Goal: Navigation & Orientation: Understand site structure

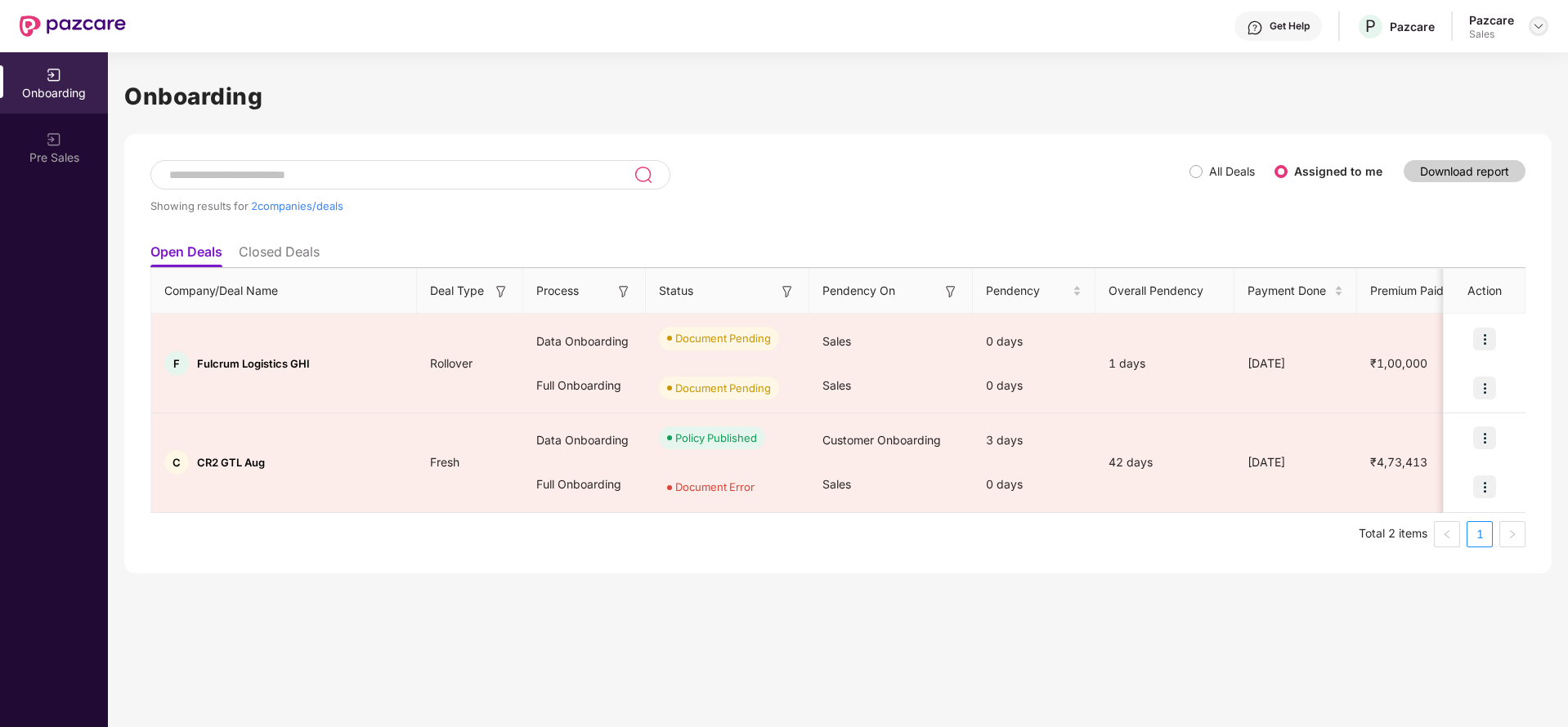
click at [1535, 28] on img at bounding box center [1539, 26] width 13 height 13
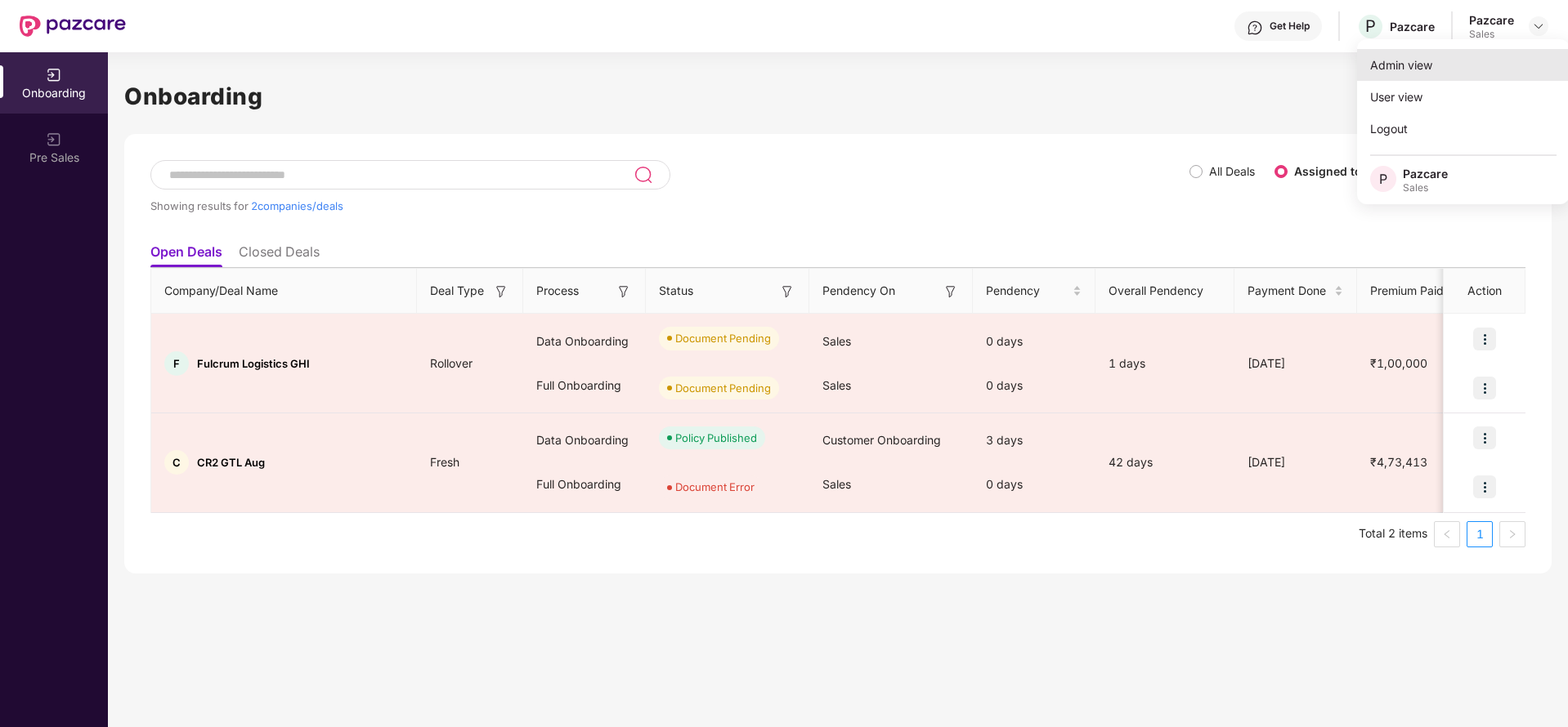
click at [1442, 60] on div "Admin view" at bounding box center [1464, 65] width 212 height 32
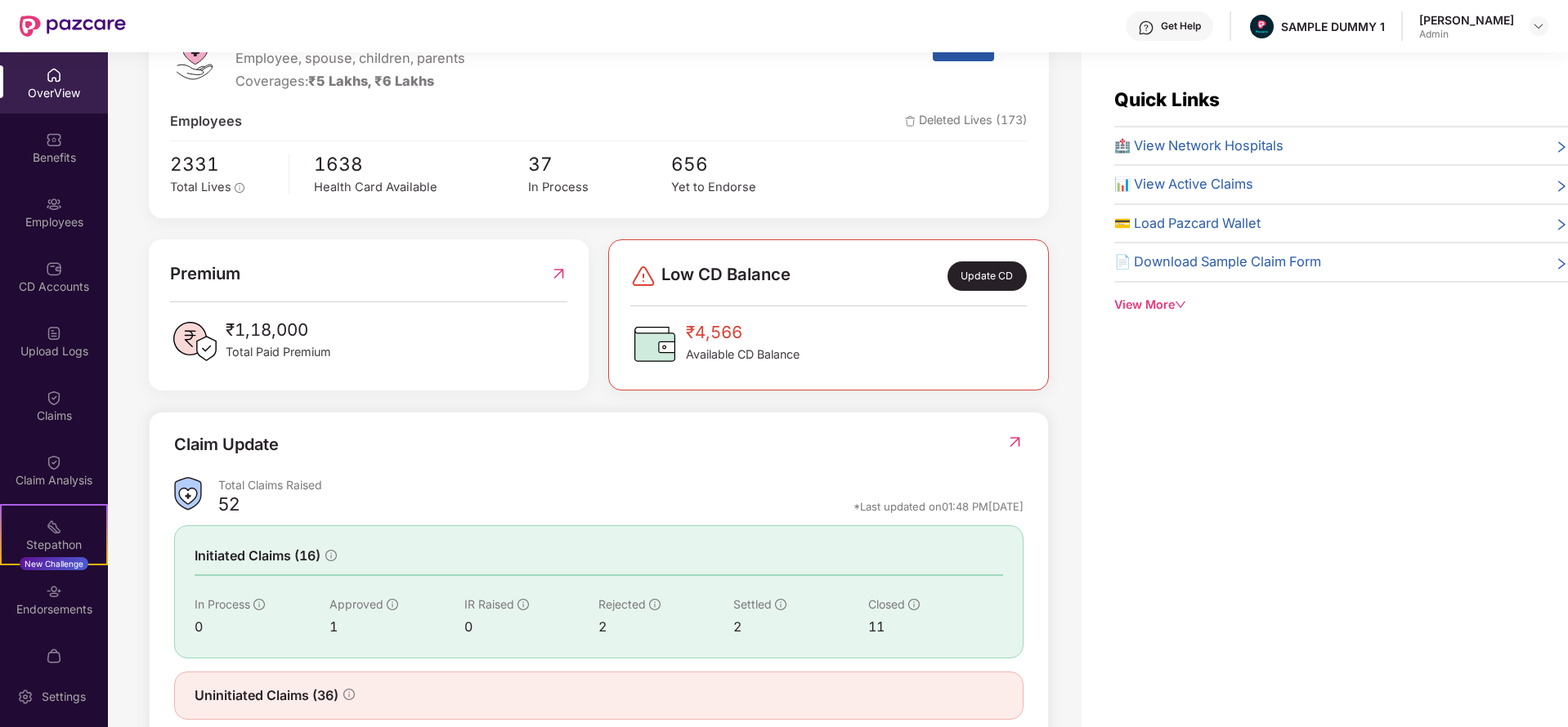
scroll to position [267, 0]
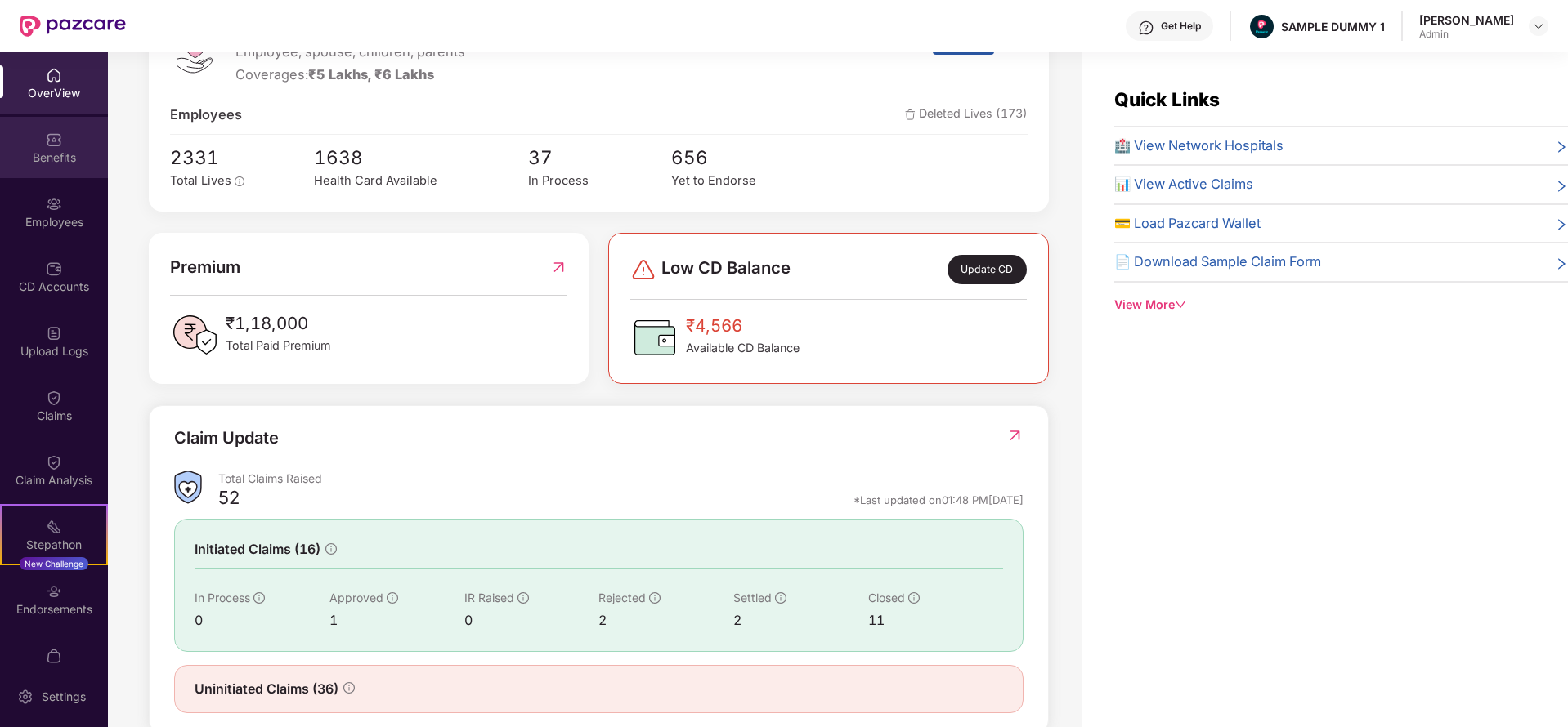
click at [46, 163] on div "Benefits" at bounding box center [54, 158] width 108 height 16
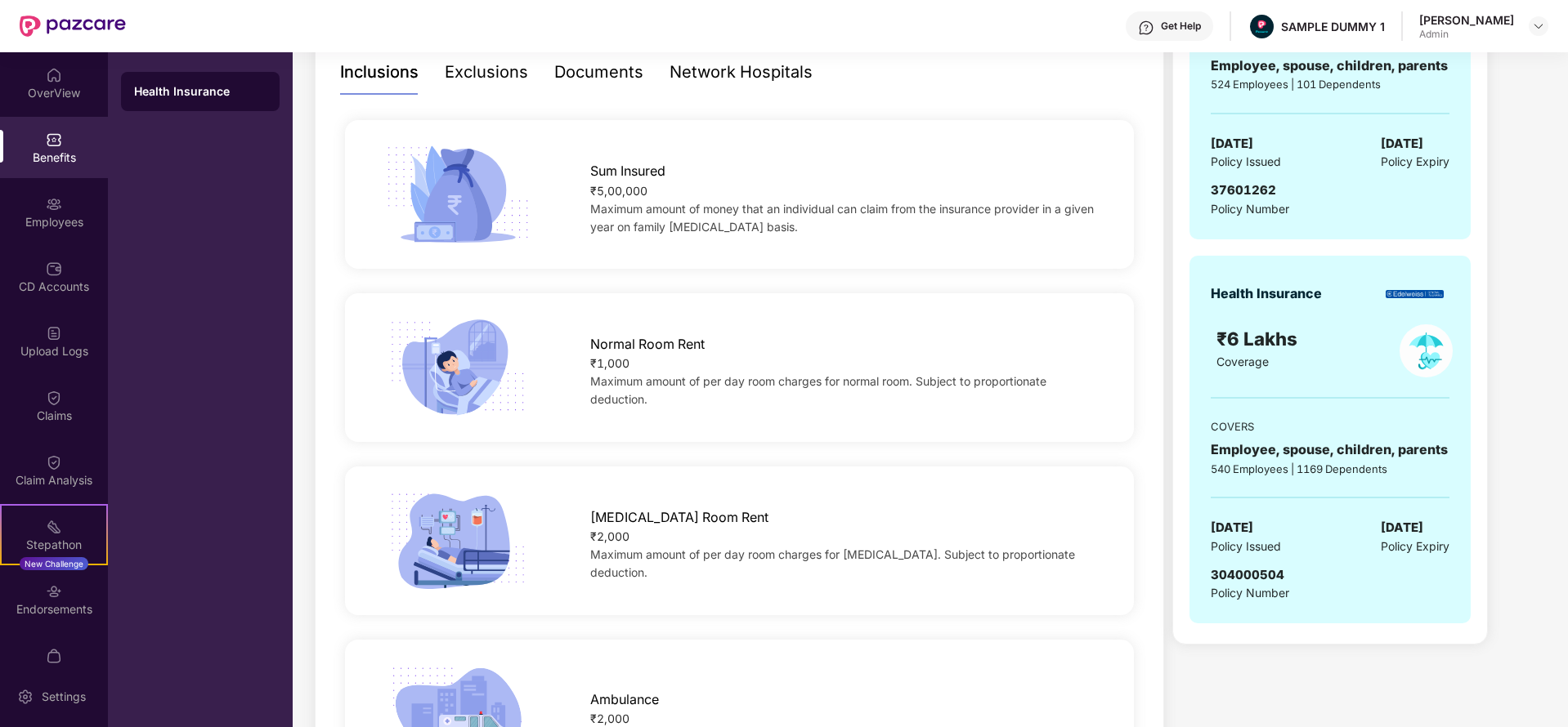
scroll to position [369, 0]
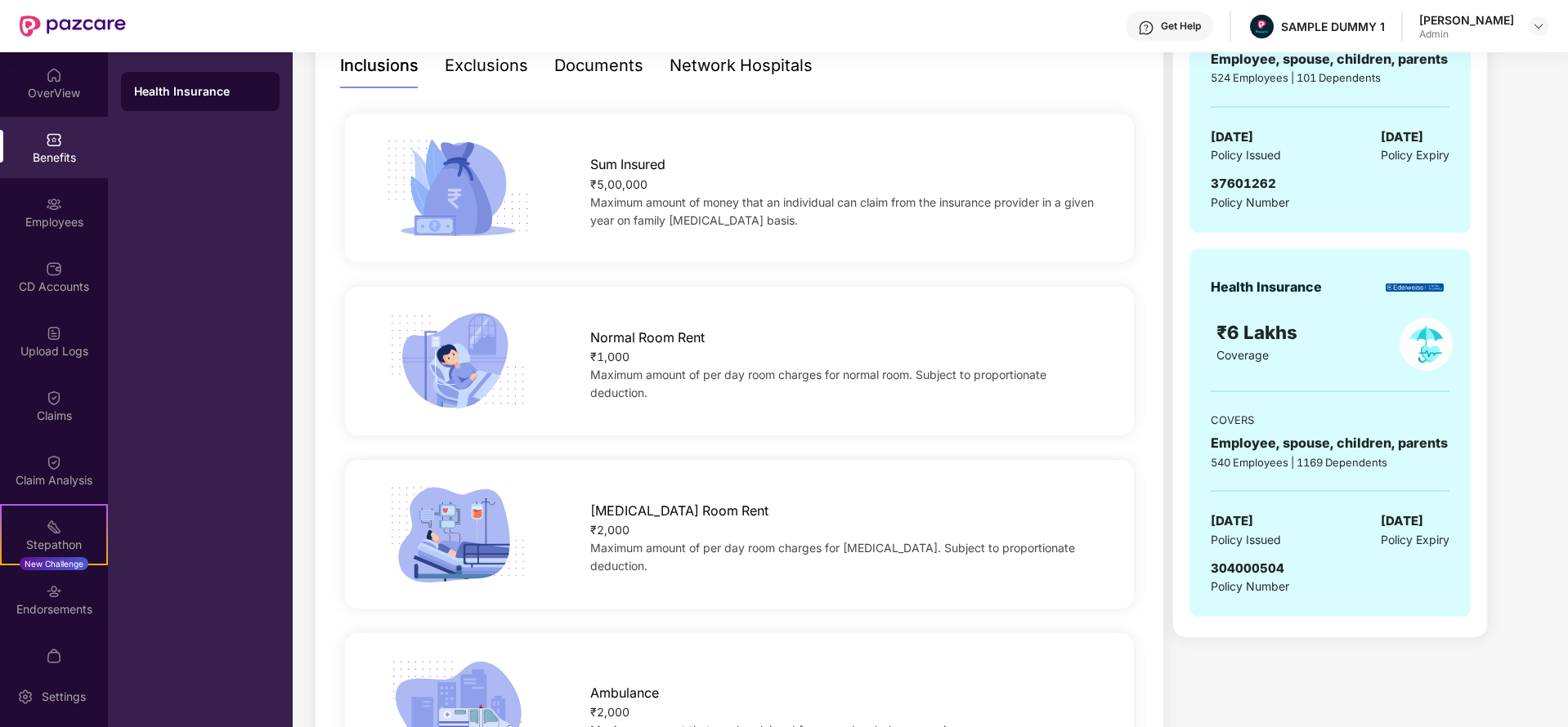
click at [489, 61] on div "Exclusions" at bounding box center [485, 66] width 83 height 25
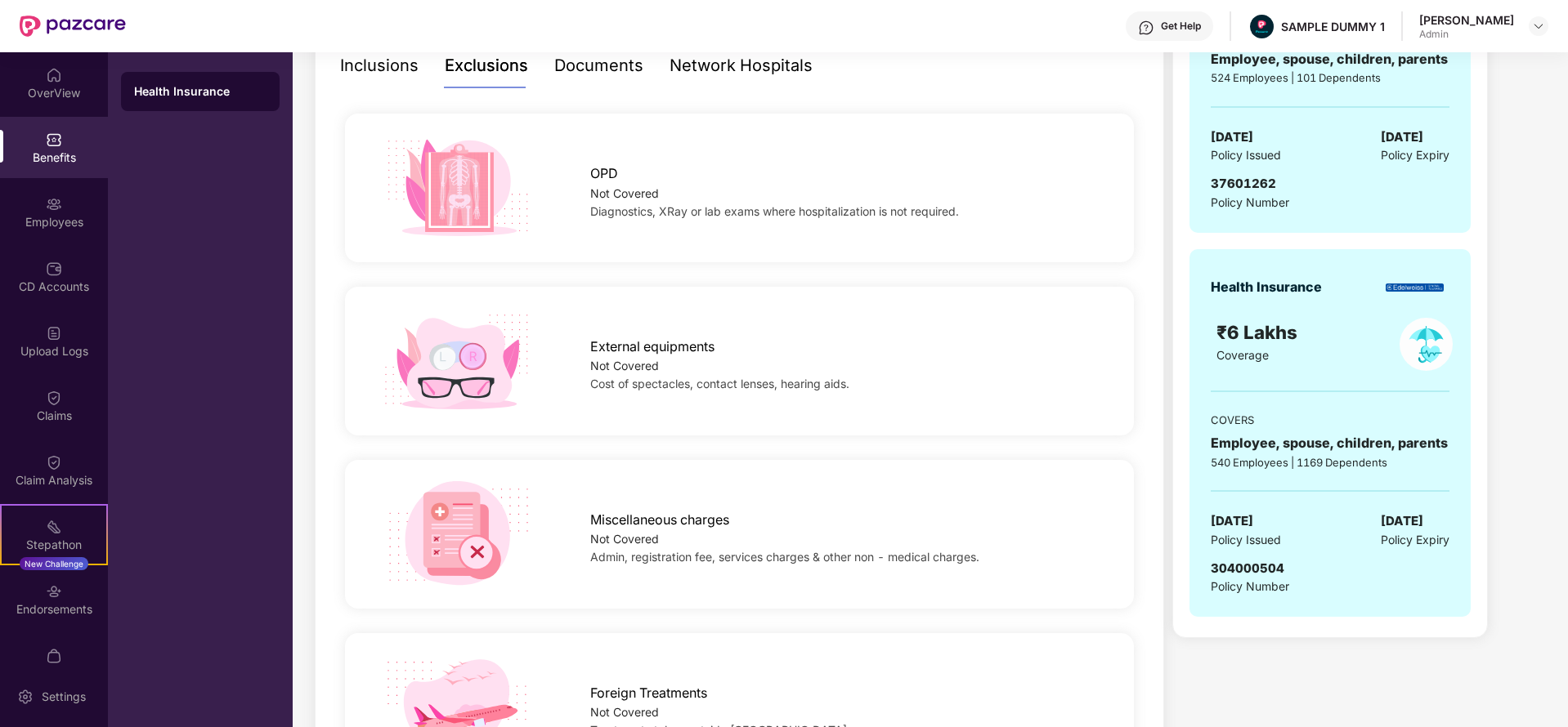
click at [600, 78] on div "Documents" at bounding box center [599, 66] width 89 height 45
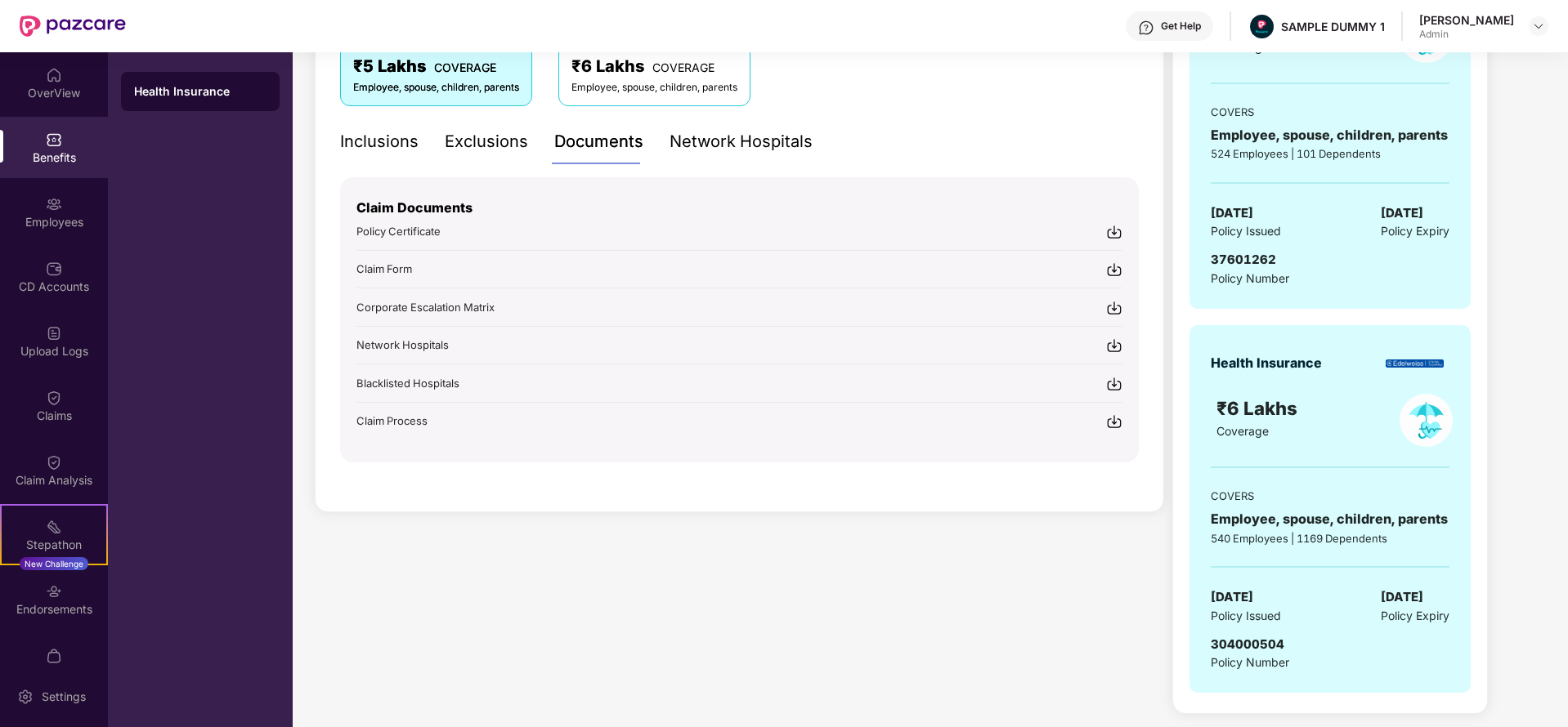
click at [755, 150] on div "Network Hospitals" at bounding box center [741, 142] width 143 height 25
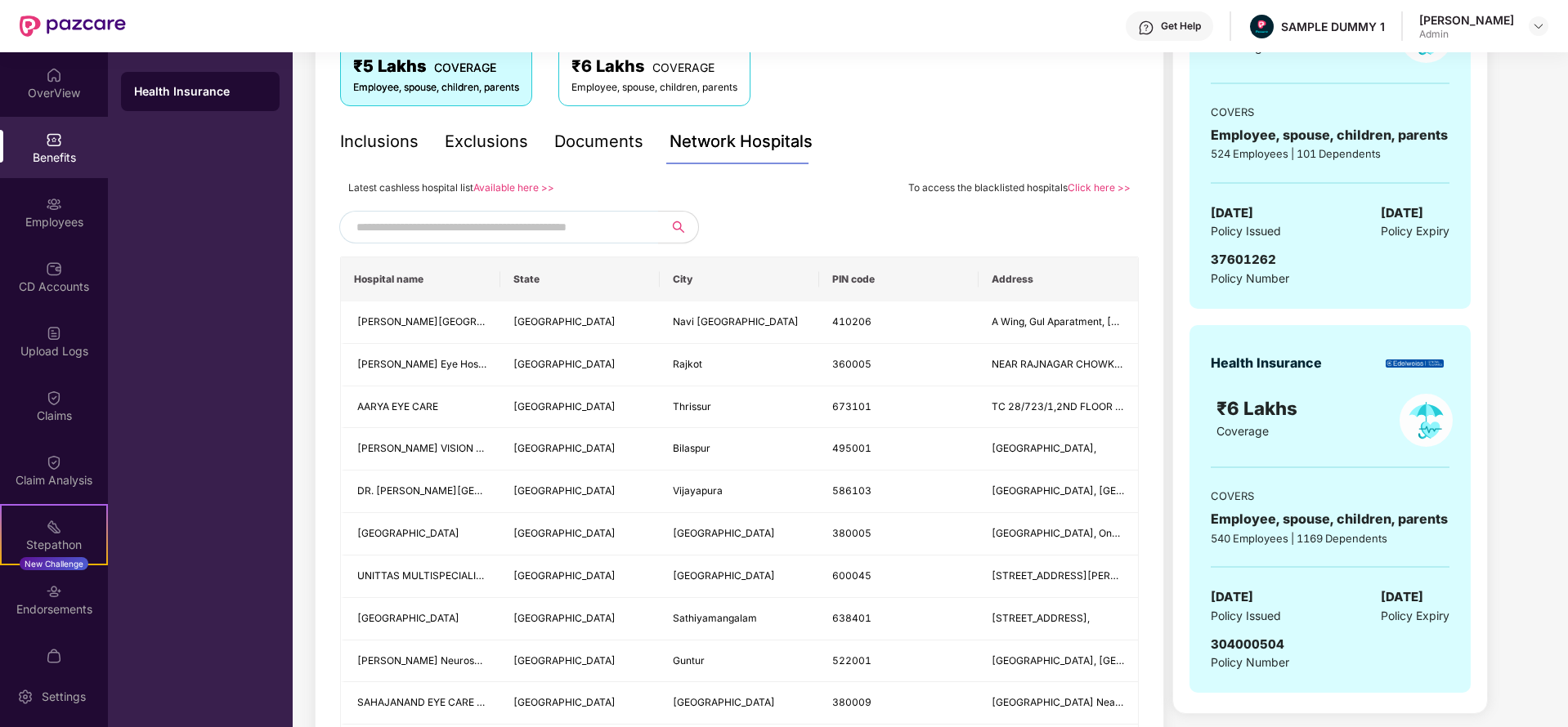
click at [542, 227] on input "text" at bounding box center [495, 227] width 279 height 24
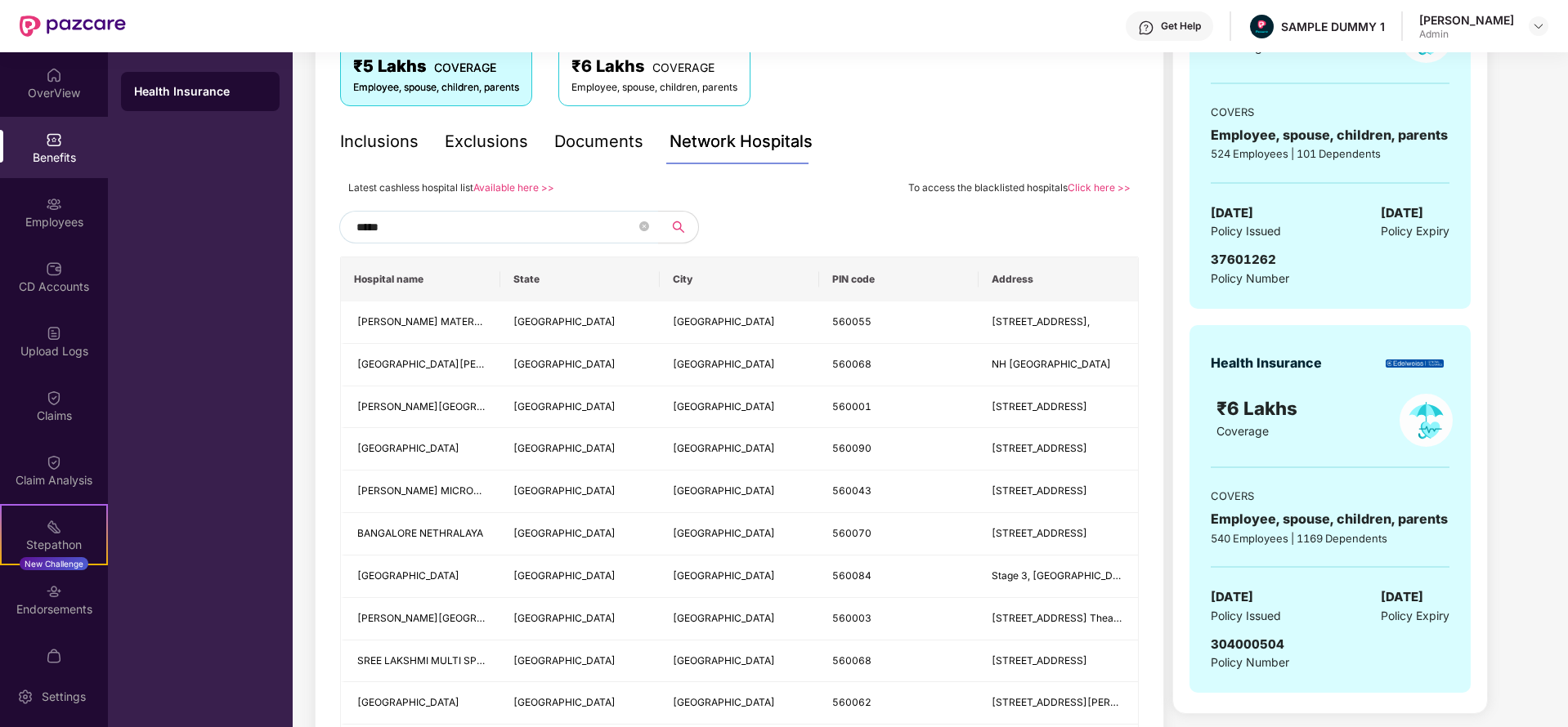
type input "******"
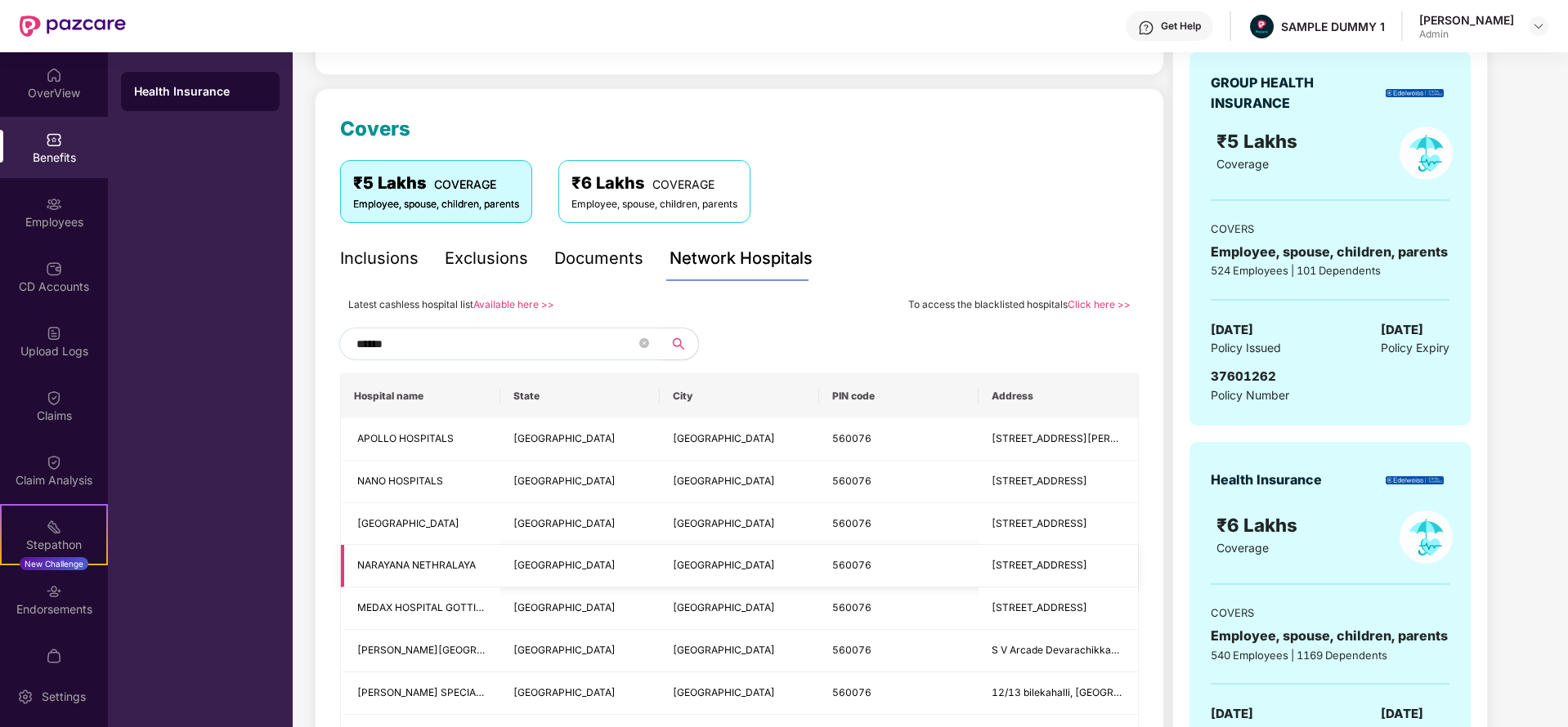
scroll to position [140, 0]
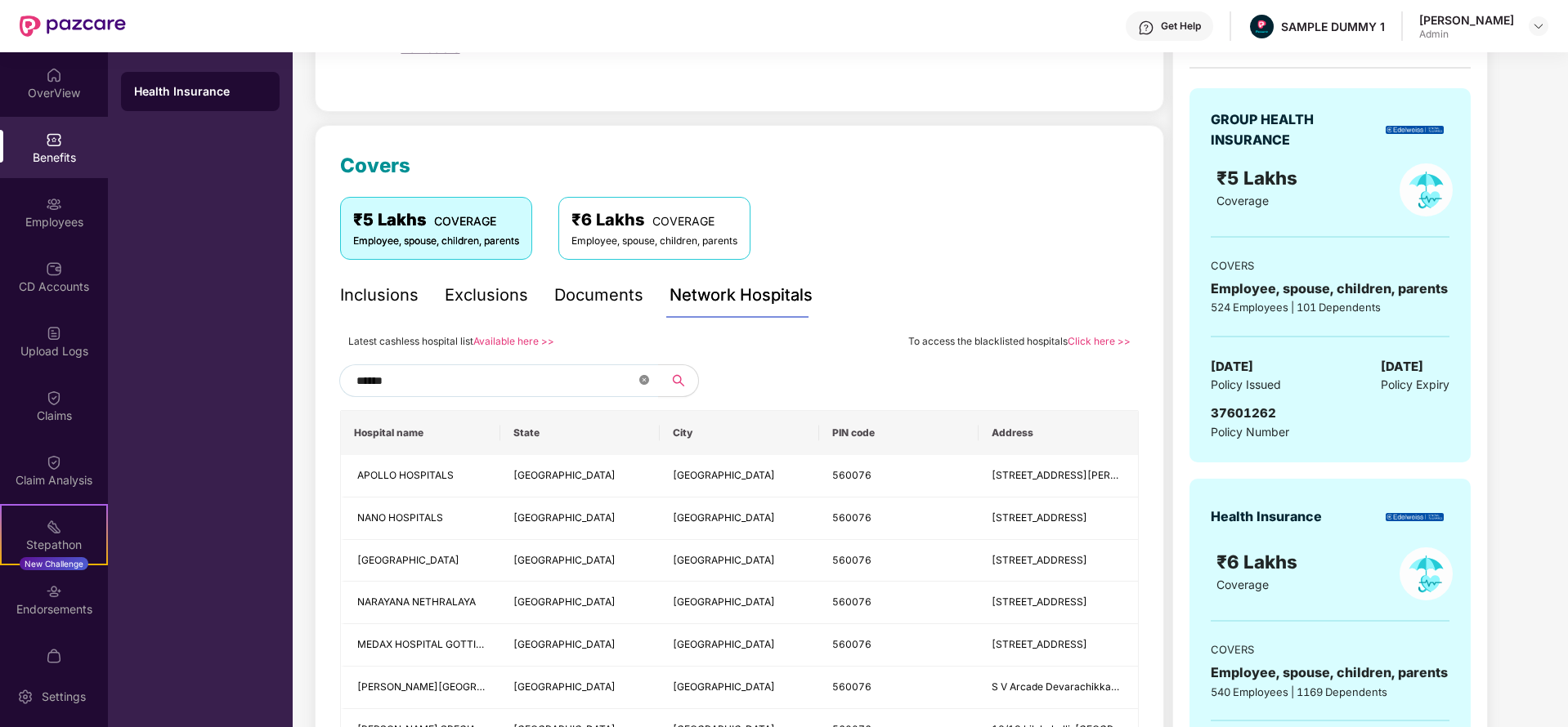
click at [646, 383] on icon "close-circle" at bounding box center [643, 379] width 10 height 10
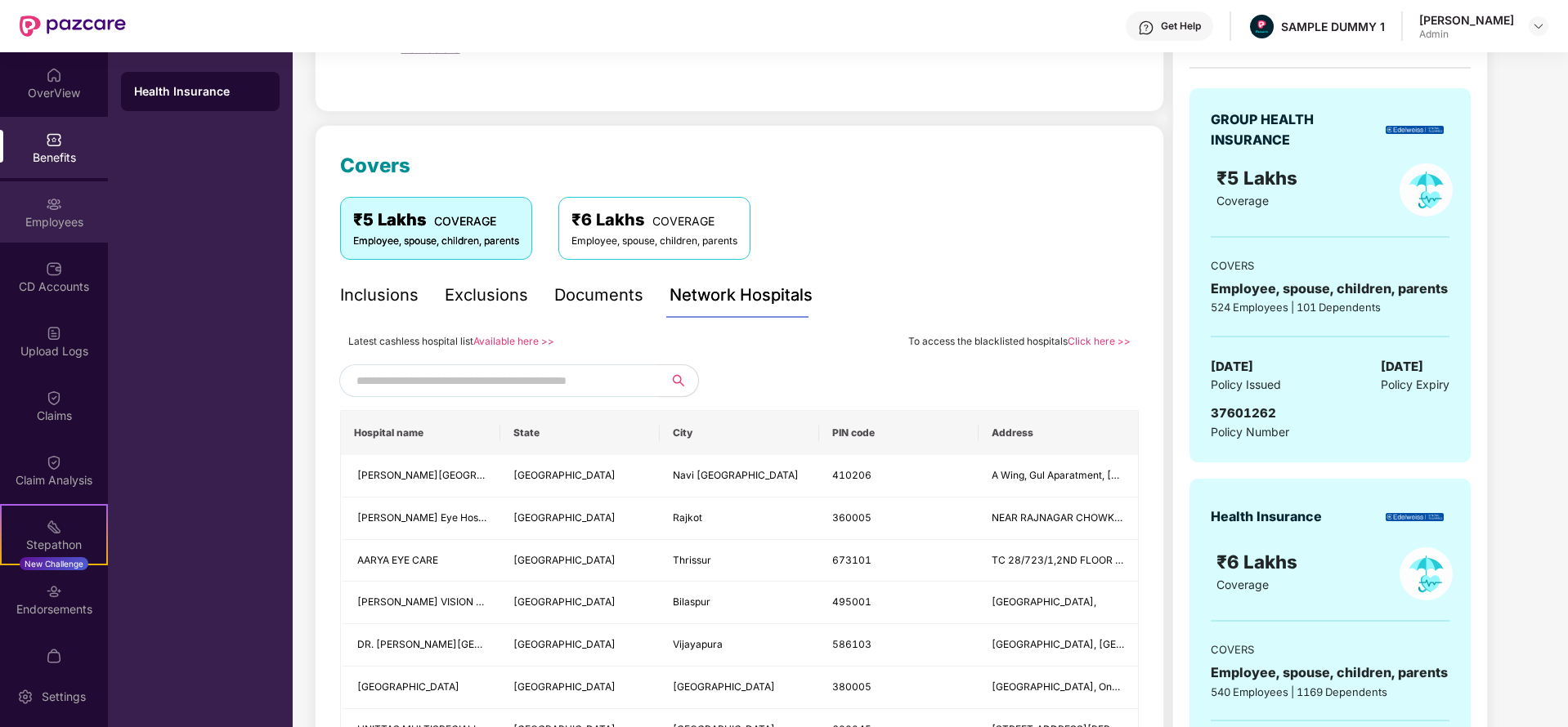
click at [60, 214] on div "Employees" at bounding box center [54, 222] width 108 height 16
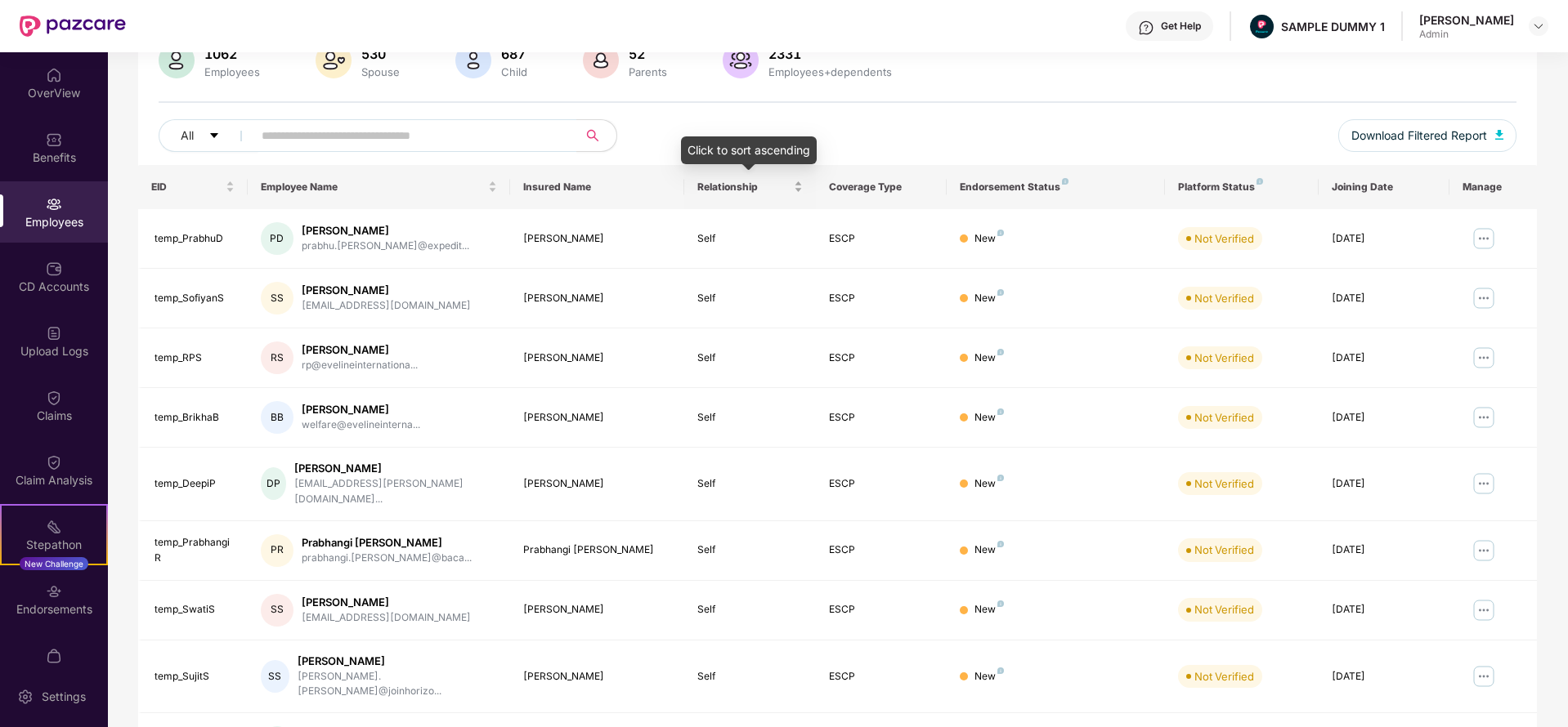
scroll to position [0, 0]
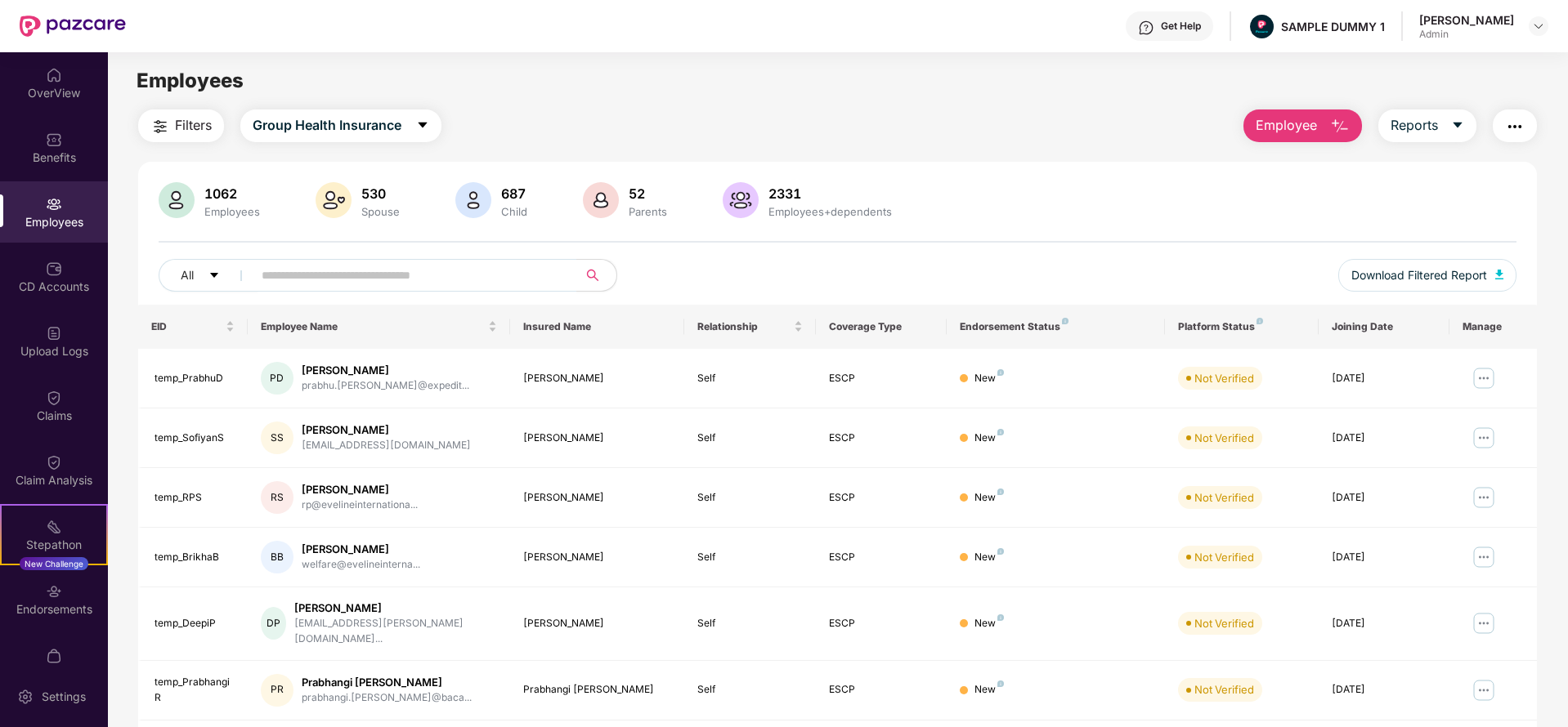
click at [1316, 139] on button "Employee" at bounding box center [1302, 126] width 119 height 33
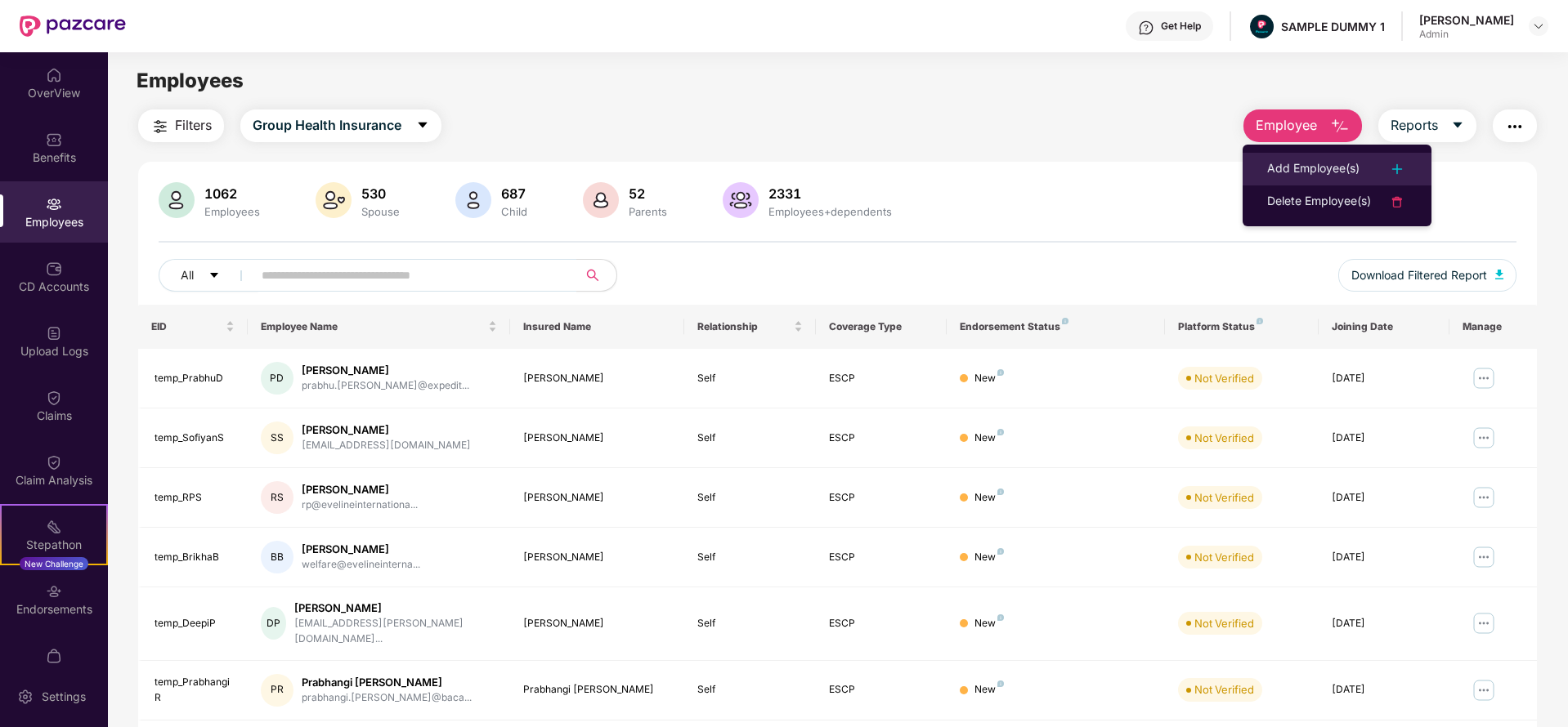
click at [1313, 157] on li "Add Employee(s)" at bounding box center [1337, 169] width 189 height 33
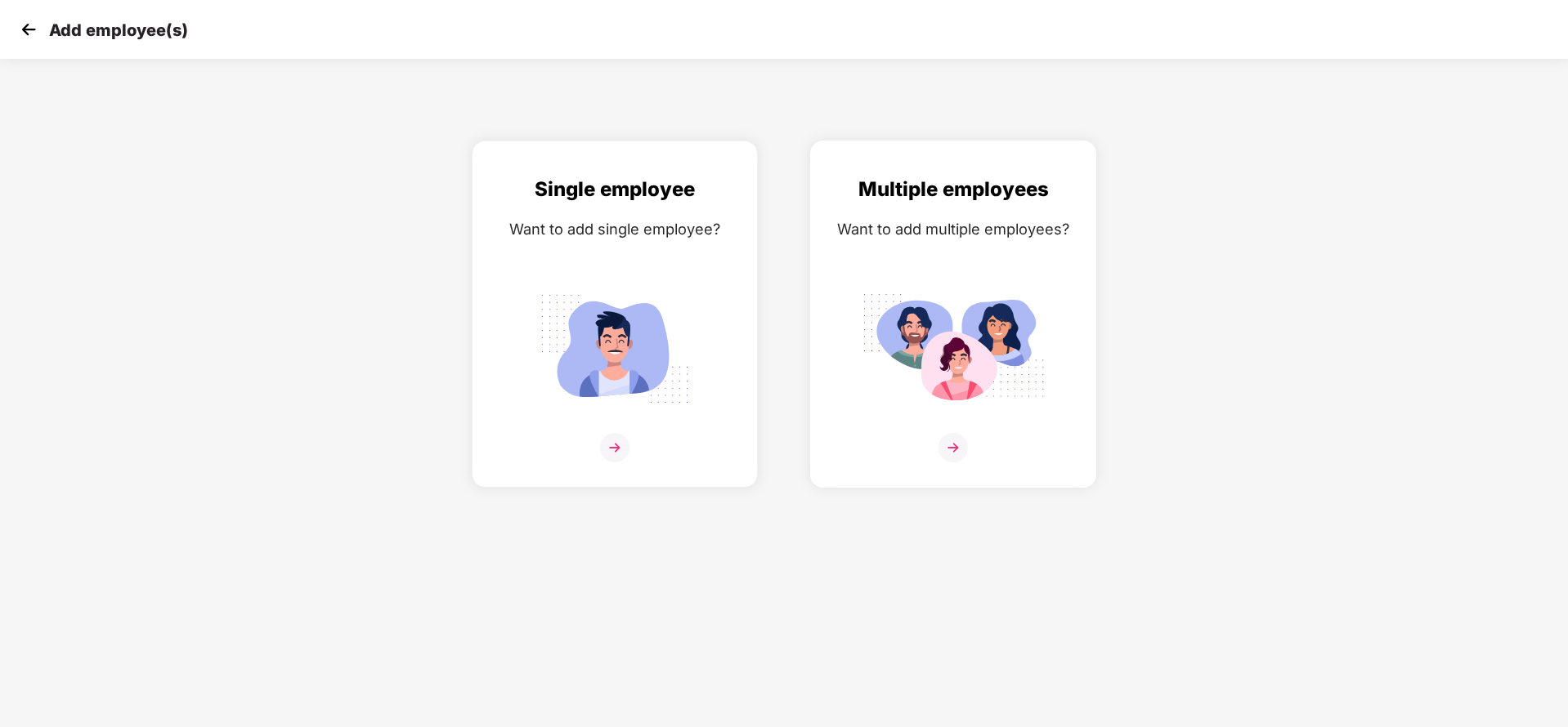
click at [953, 275] on div "Multiple employees Want to add multiple employees?" at bounding box center [953, 328] width 252 height 309
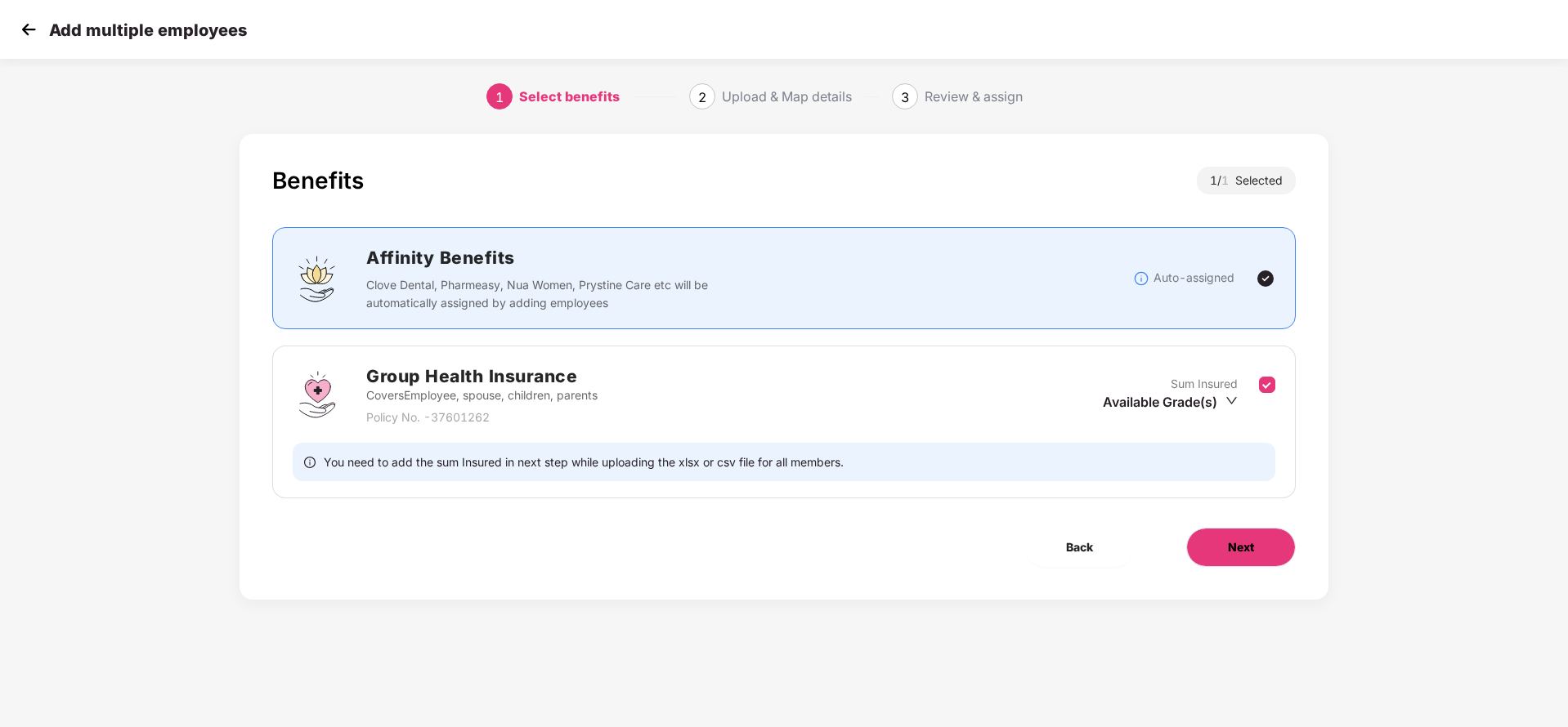
click at [1251, 529] on button "Next" at bounding box center [1240, 548] width 110 height 39
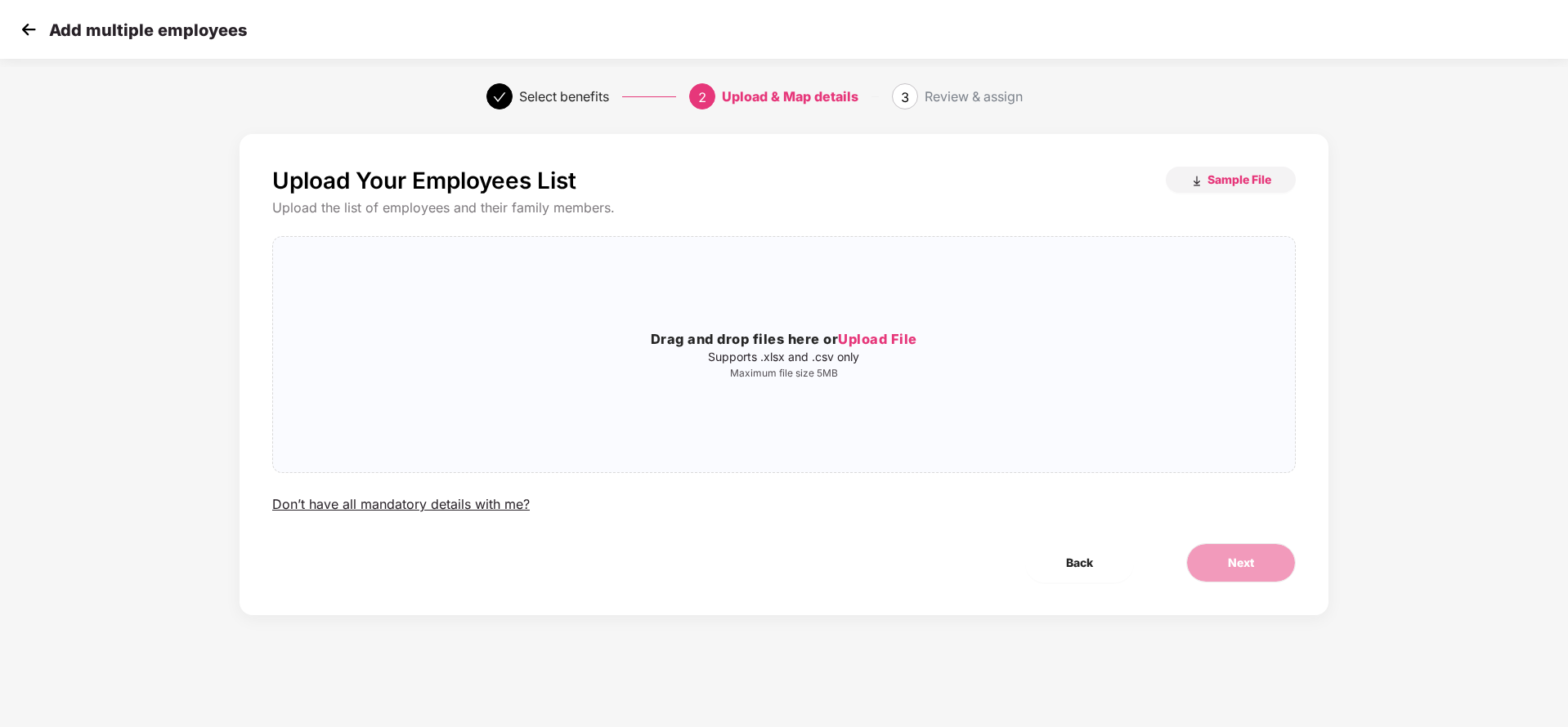
click at [32, 25] on img at bounding box center [28, 29] width 24 height 24
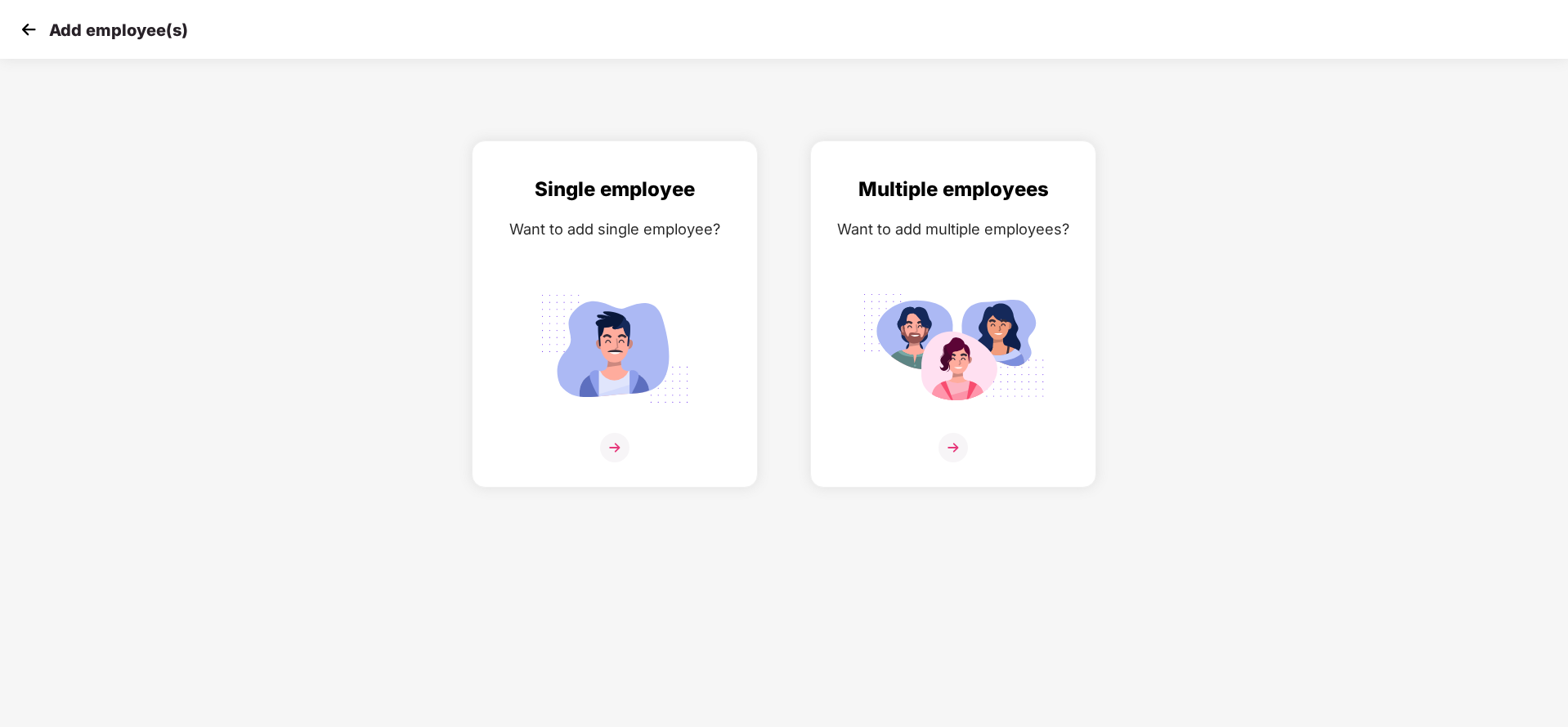
click at [32, 25] on img at bounding box center [28, 29] width 24 height 24
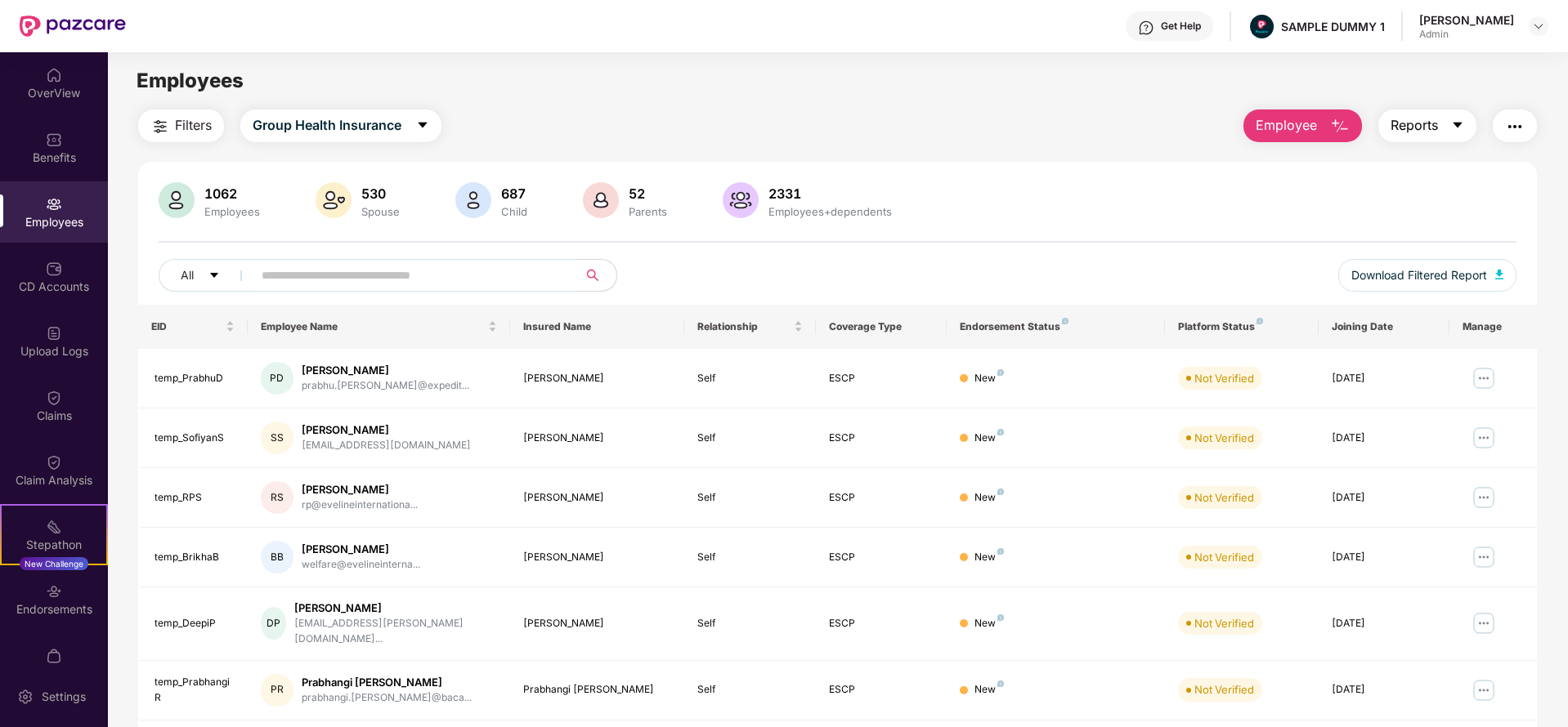
click at [1429, 129] on span "Reports" at bounding box center [1414, 125] width 47 height 21
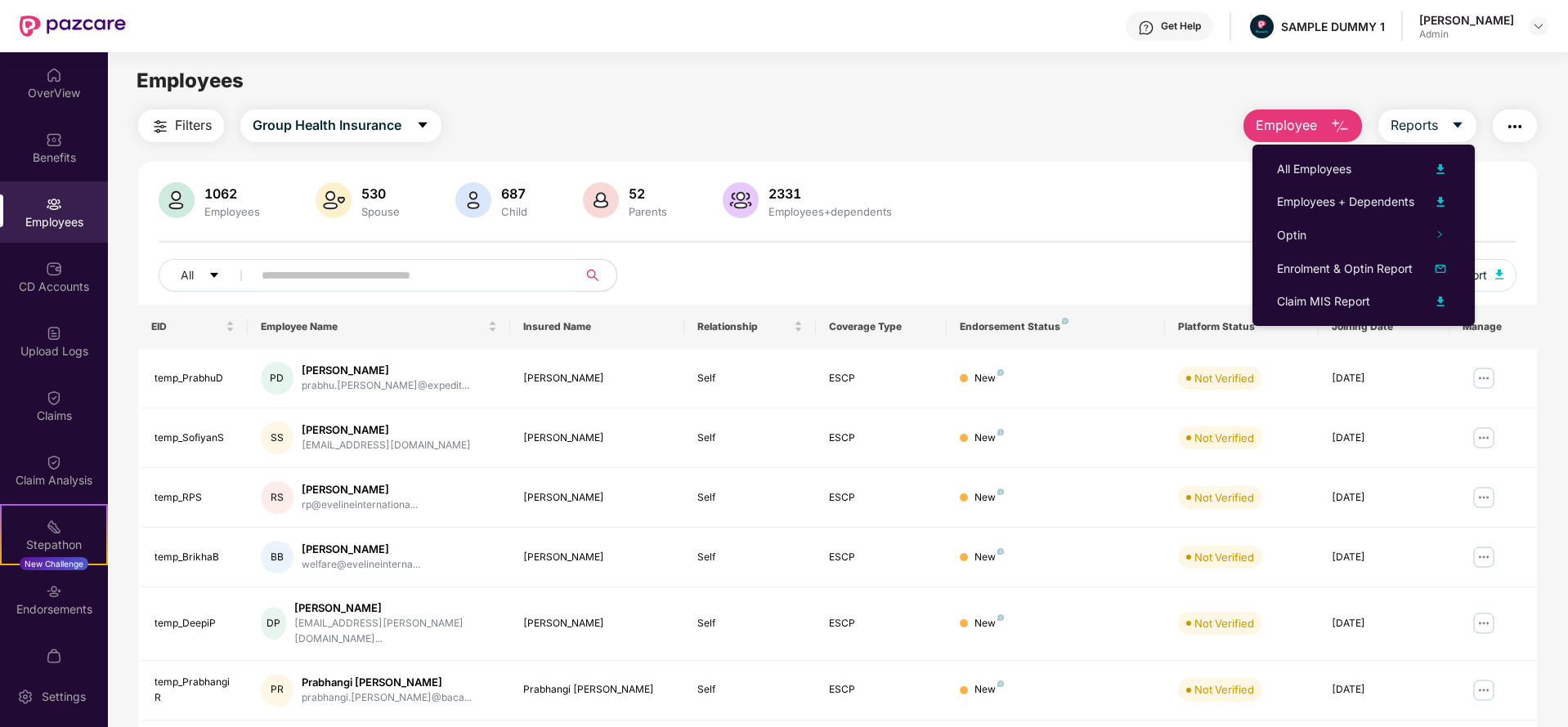
click at [1500, 125] on button "button" at bounding box center [1514, 126] width 44 height 33
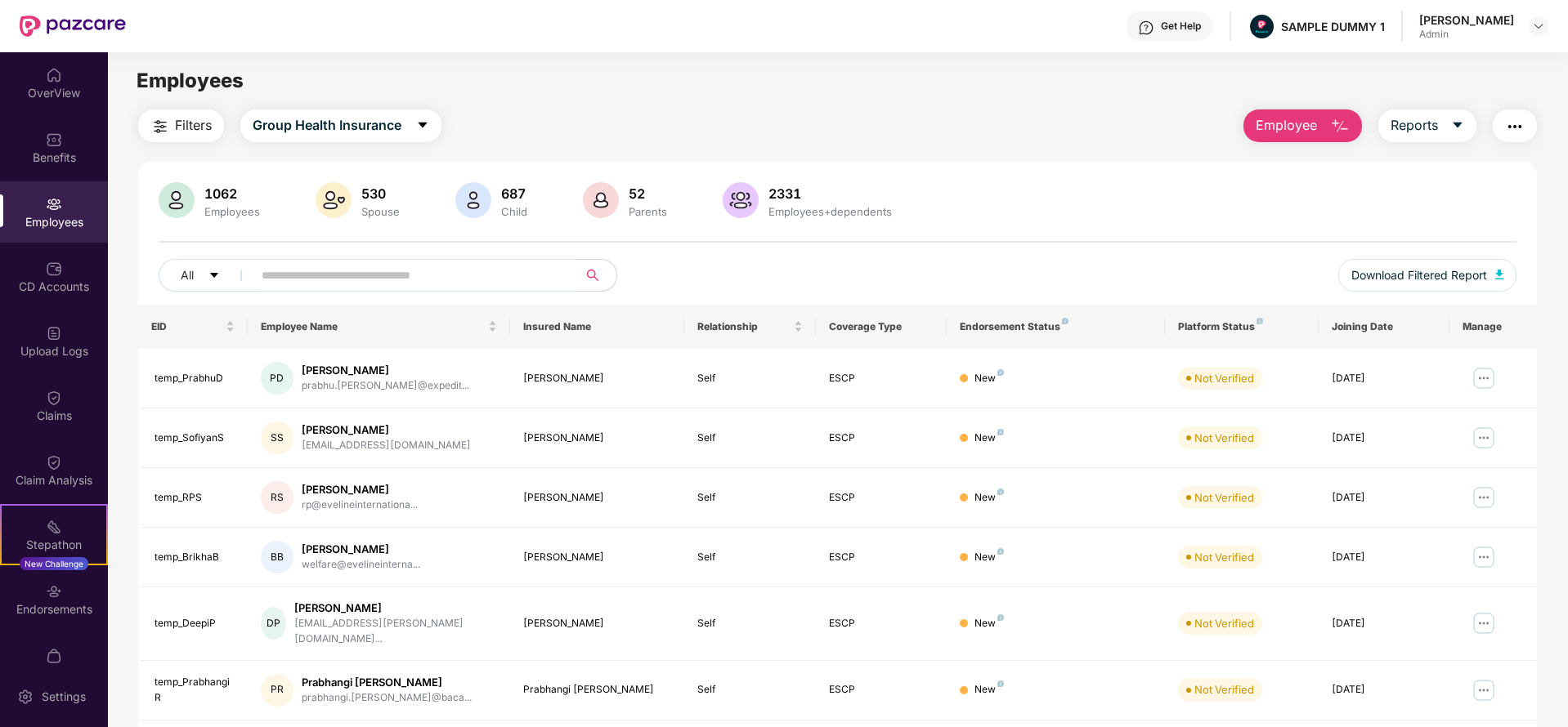
click at [1073, 184] on div "1062 Employees 530 Spouse 687 Child [DEMOGRAPHIC_DATA] Parents 2331 Employees+d…" at bounding box center [837, 202] width 1357 height 39
click at [51, 296] on div "CD Accounts" at bounding box center [54, 277] width 108 height 62
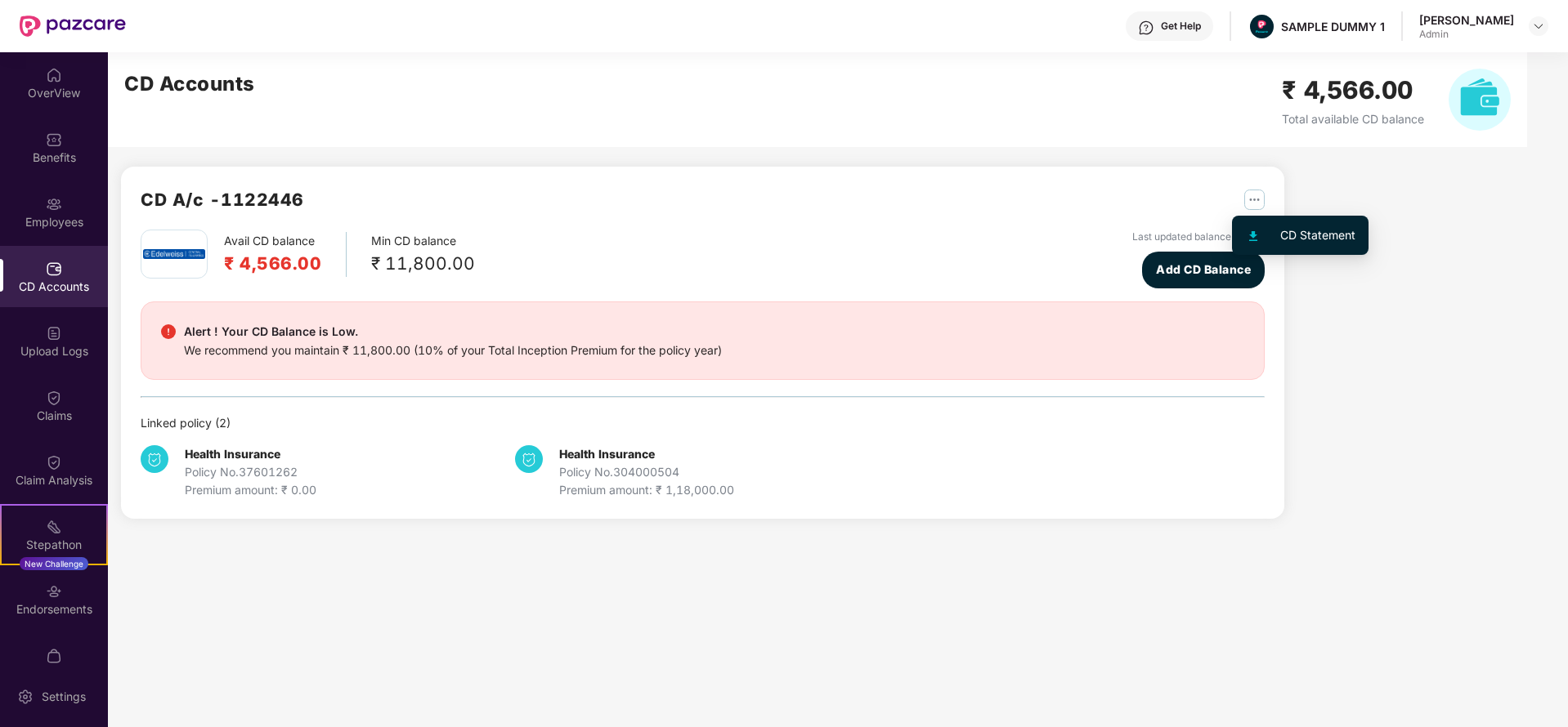
click at [1250, 200] on img "button" at bounding box center [1254, 200] width 21 height 21
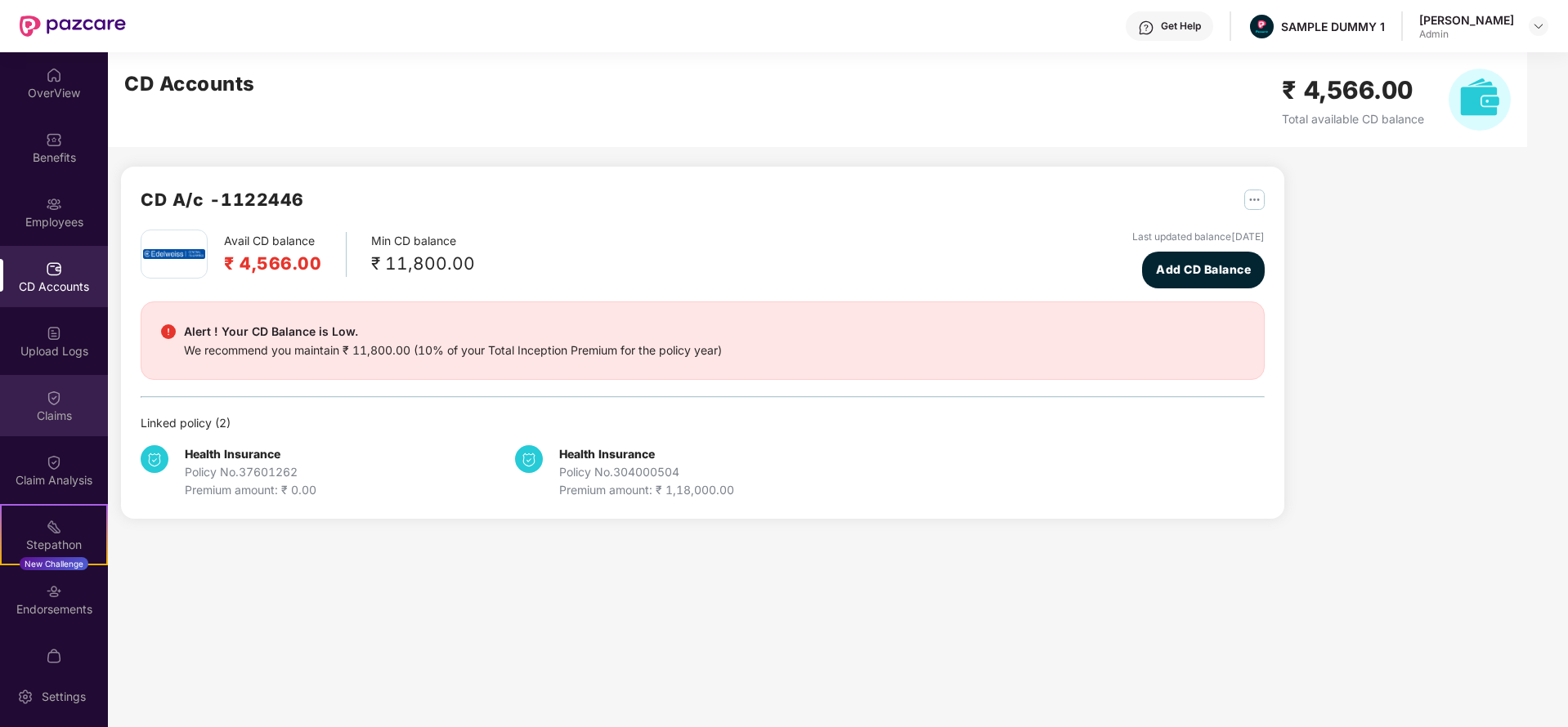
click at [37, 396] on div "Claims" at bounding box center [54, 405] width 108 height 62
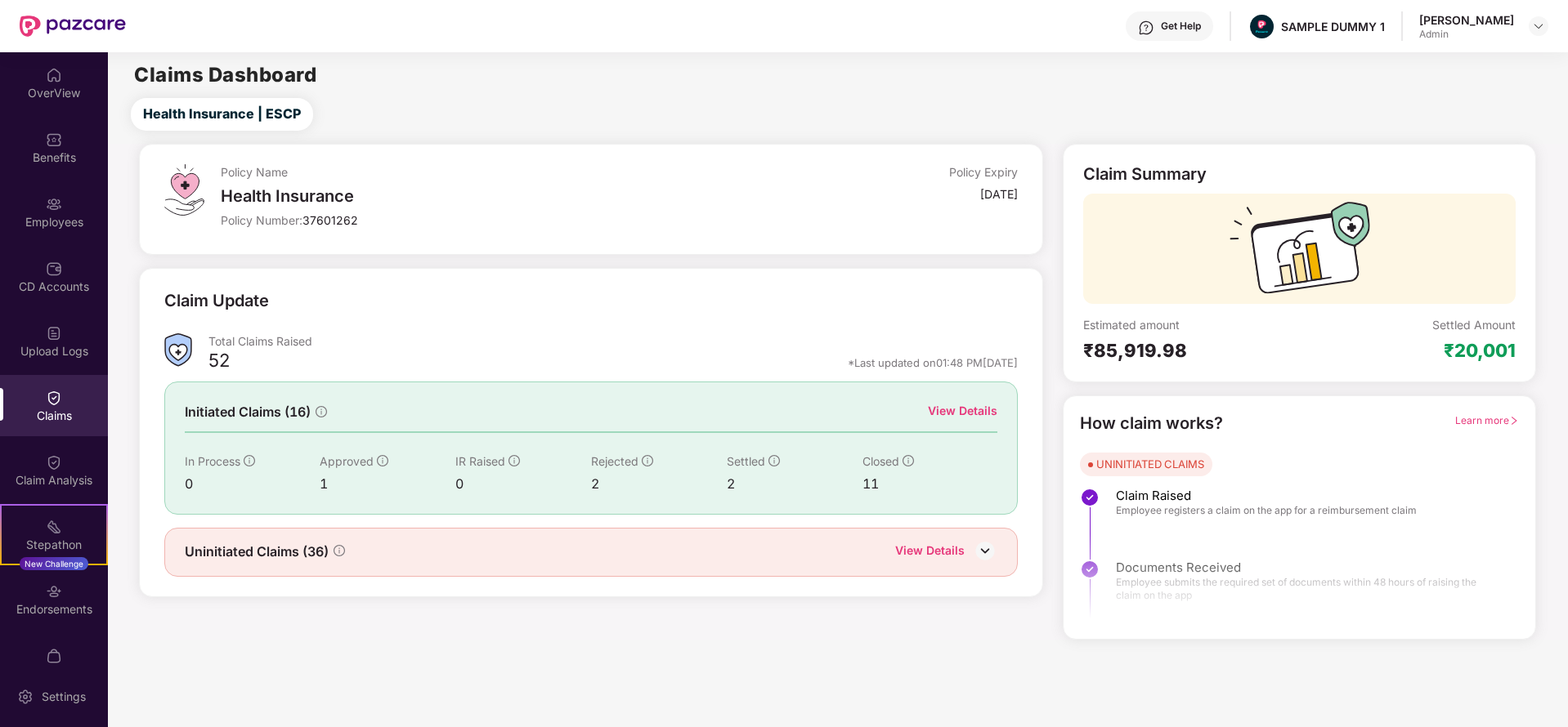
click at [958, 407] on div "View Details" at bounding box center [963, 411] width 70 height 18
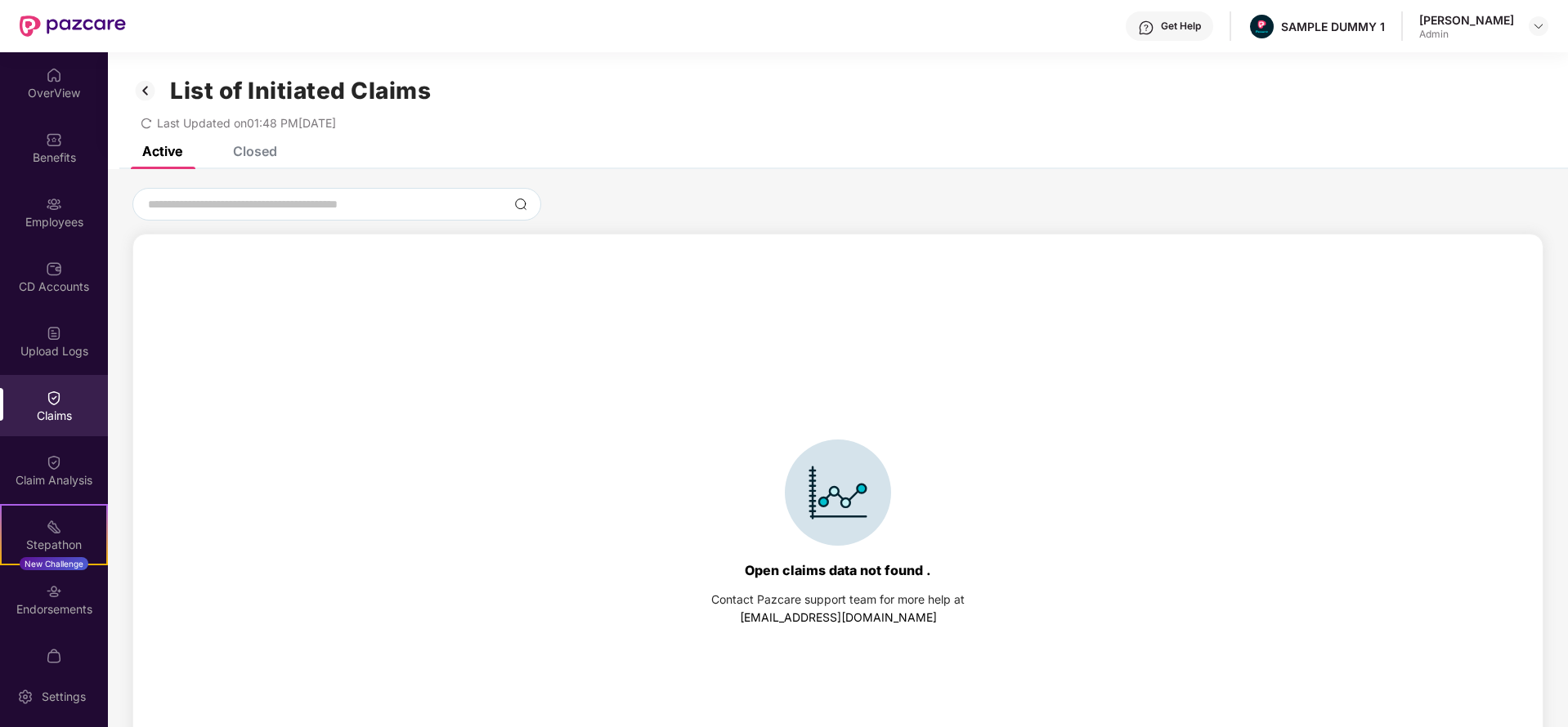
click at [239, 152] on div "Closed" at bounding box center [254, 151] width 44 height 16
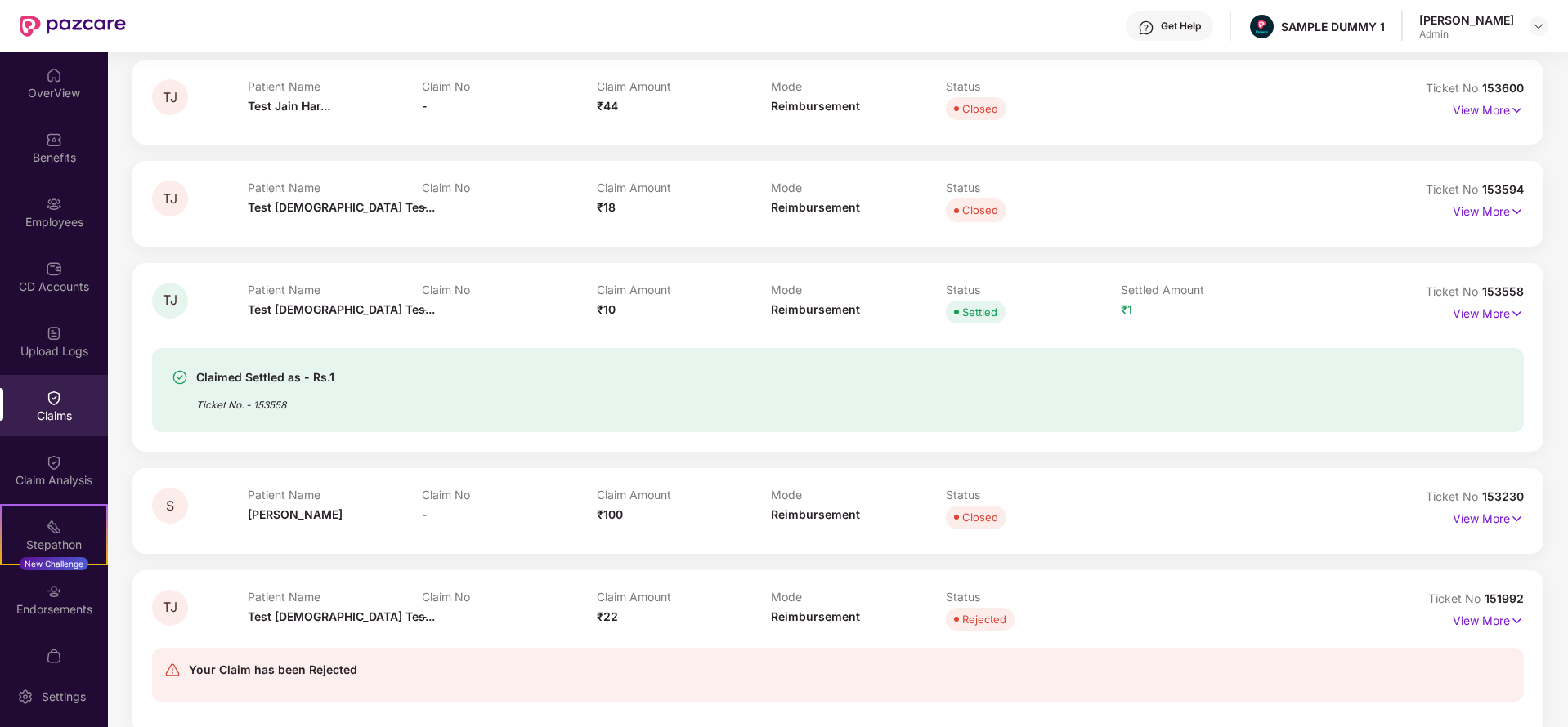
scroll to position [229, 0]
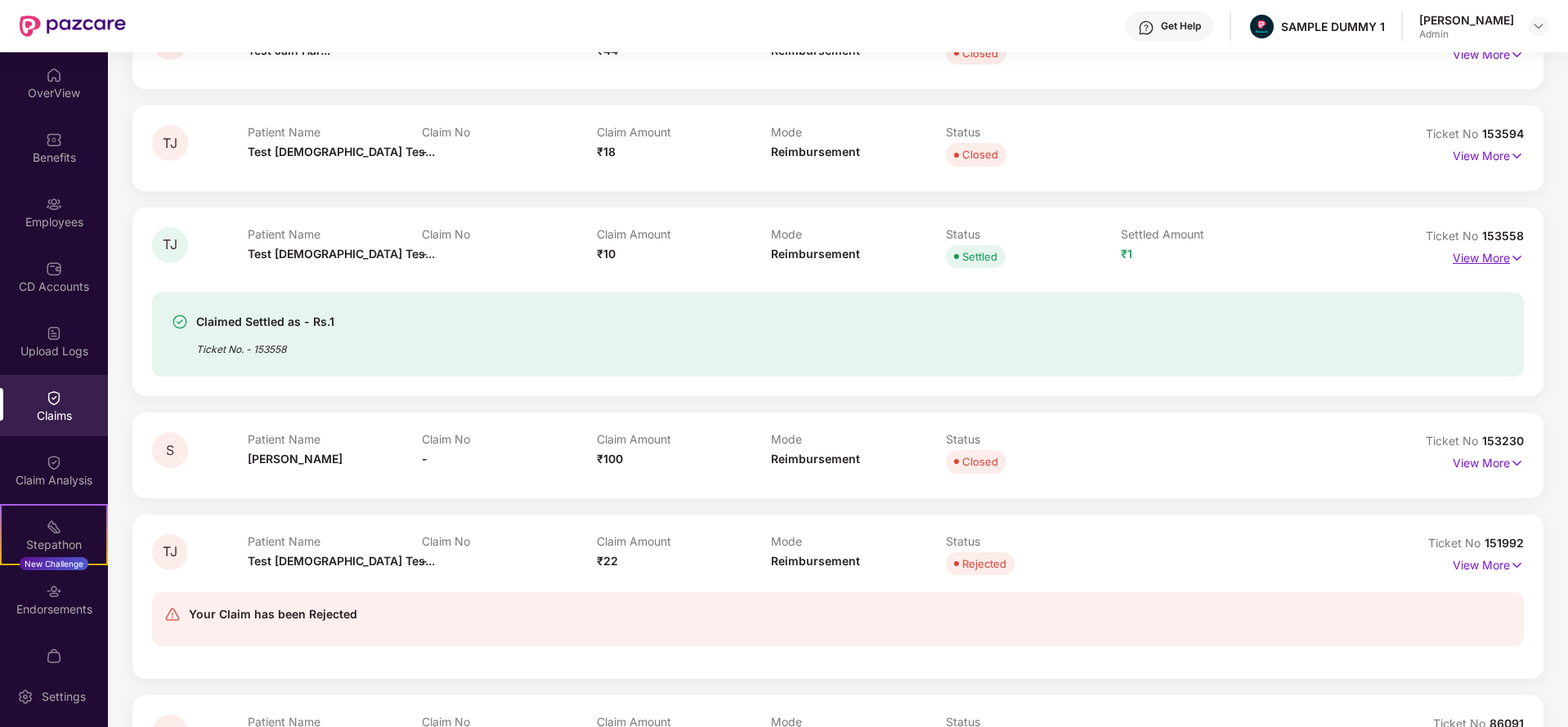
click at [1467, 248] on p "View More" at bounding box center [1489, 256] width 71 height 22
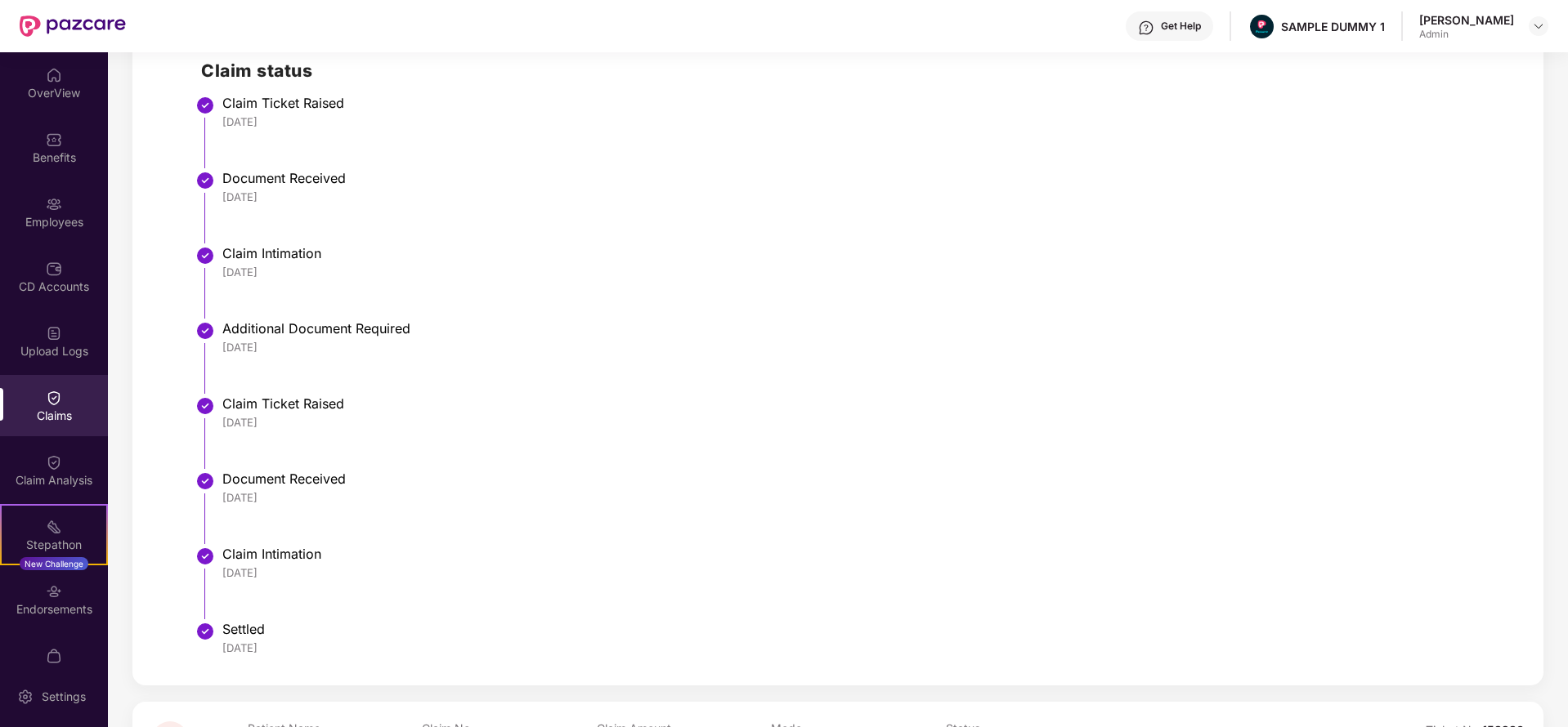
scroll to position [676, 0]
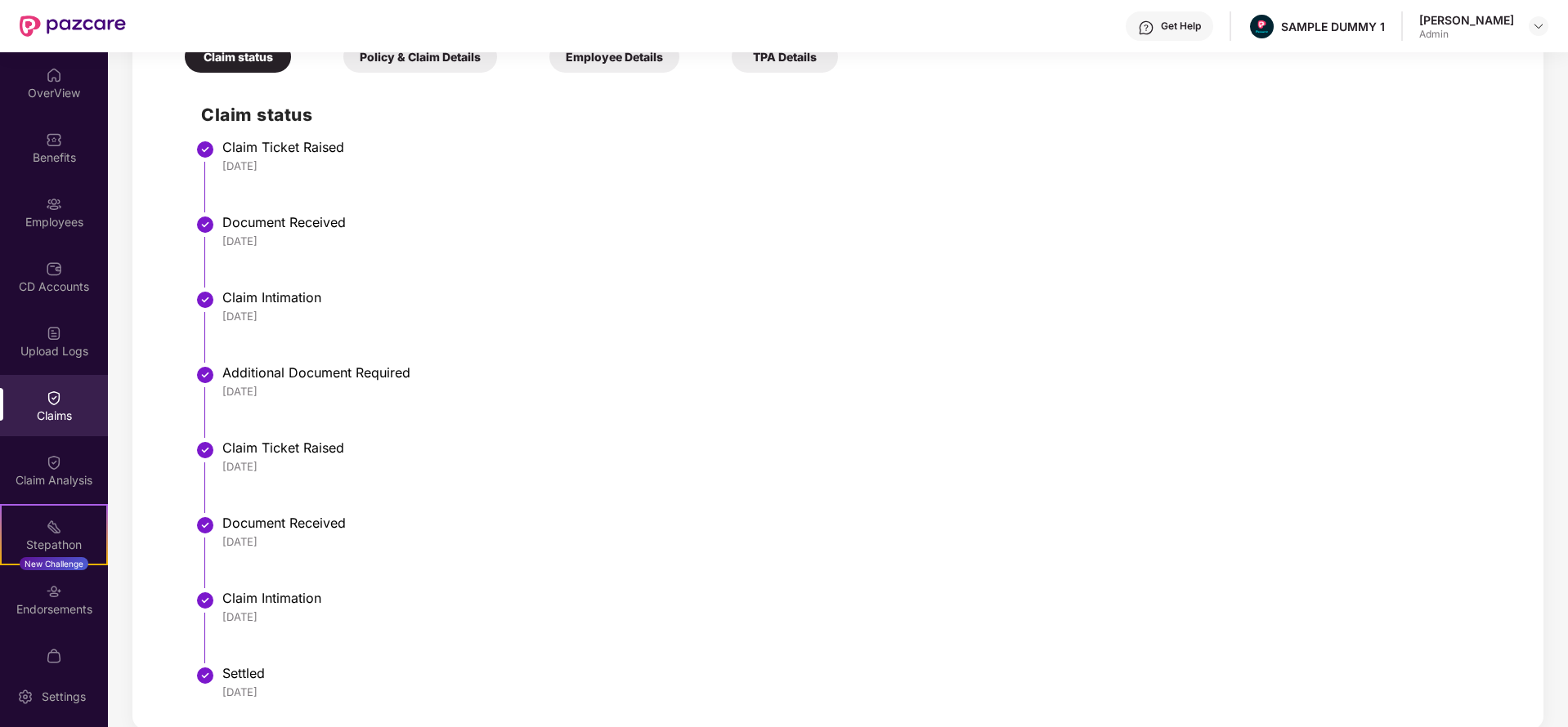
click at [455, 65] on div "Policy & Claim Details" at bounding box center [420, 57] width 153 height 32
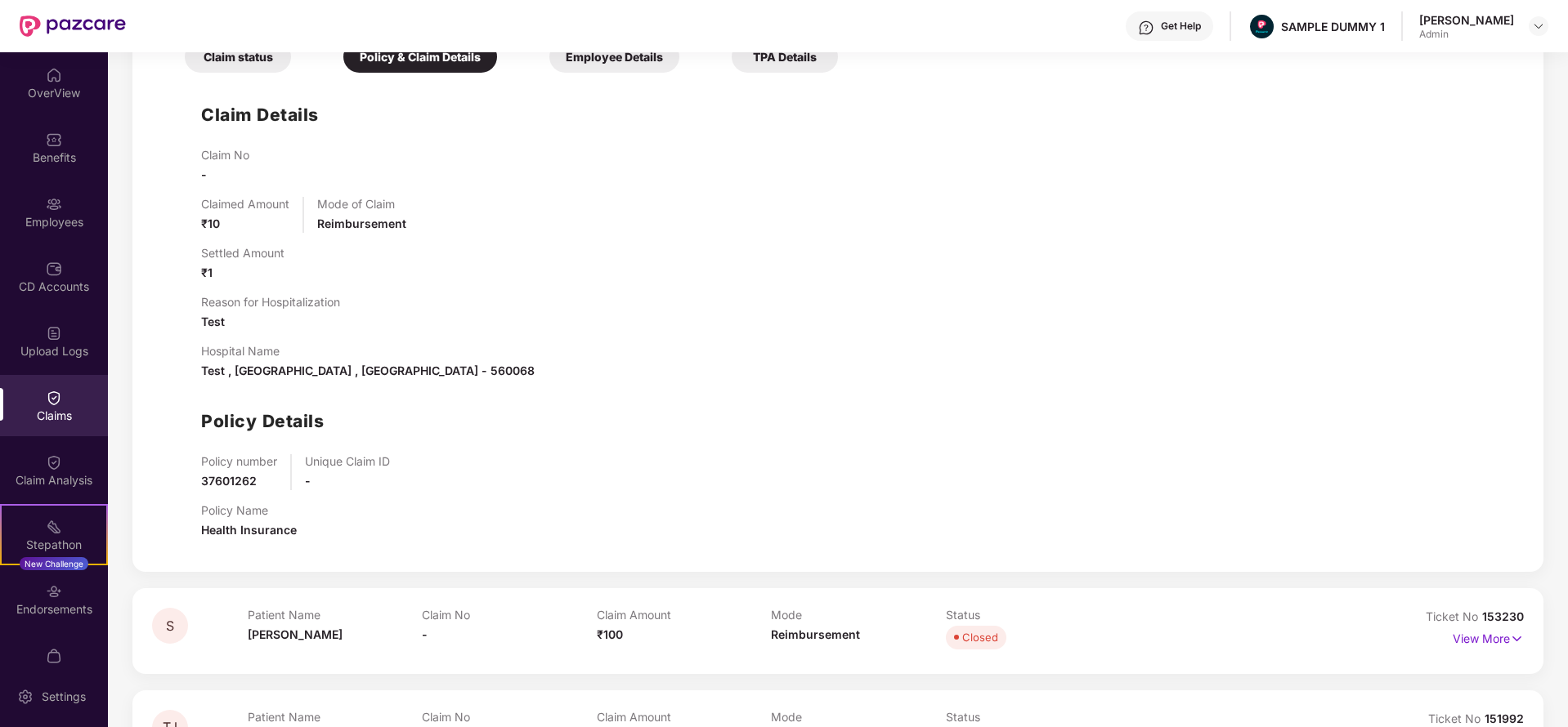
scroll to position [585, 0]
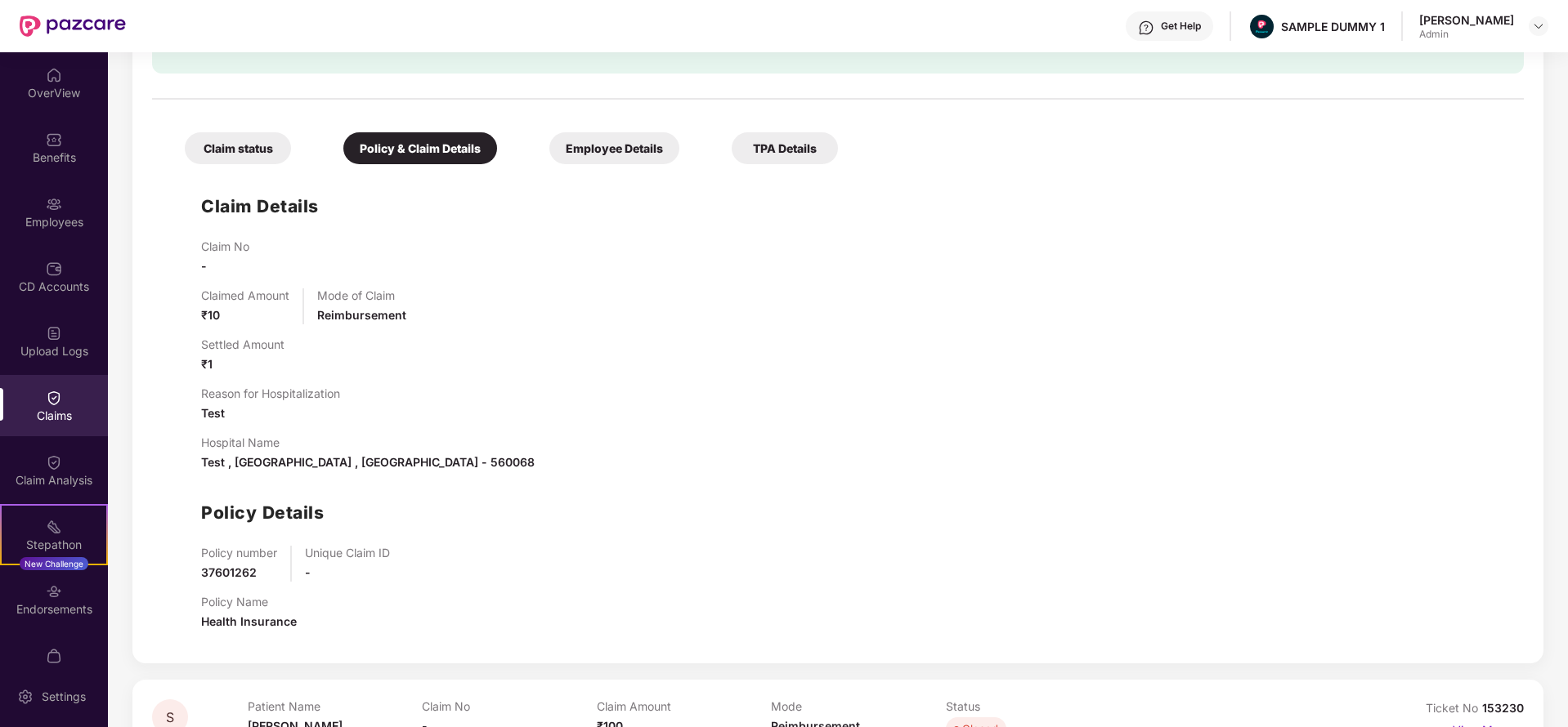
click at [634, 145] on div "Employee Details" at bounding box center [615, 148] width 130 height 32
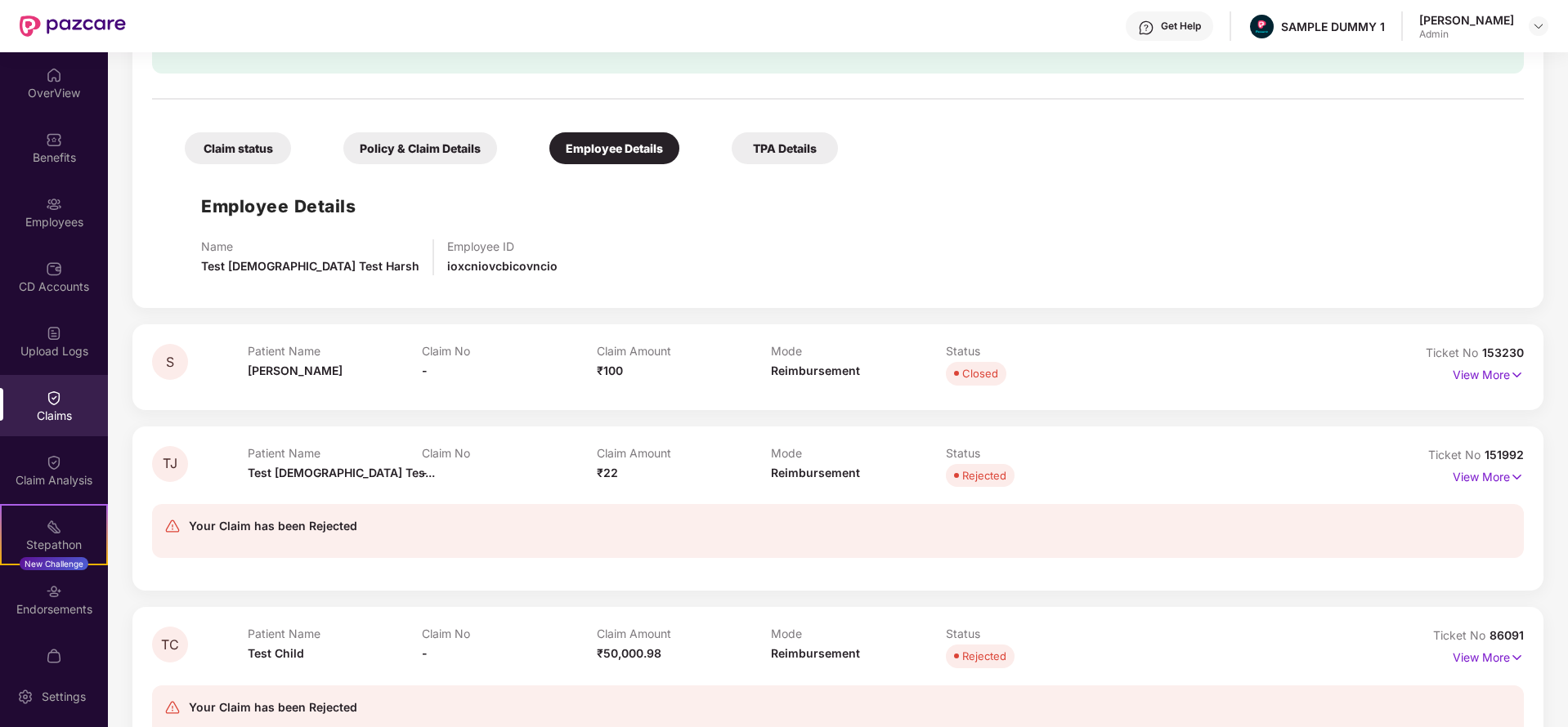
click at [759, 144] on div "TPA Details" at bounding box center [784, 148] width 106 height 32
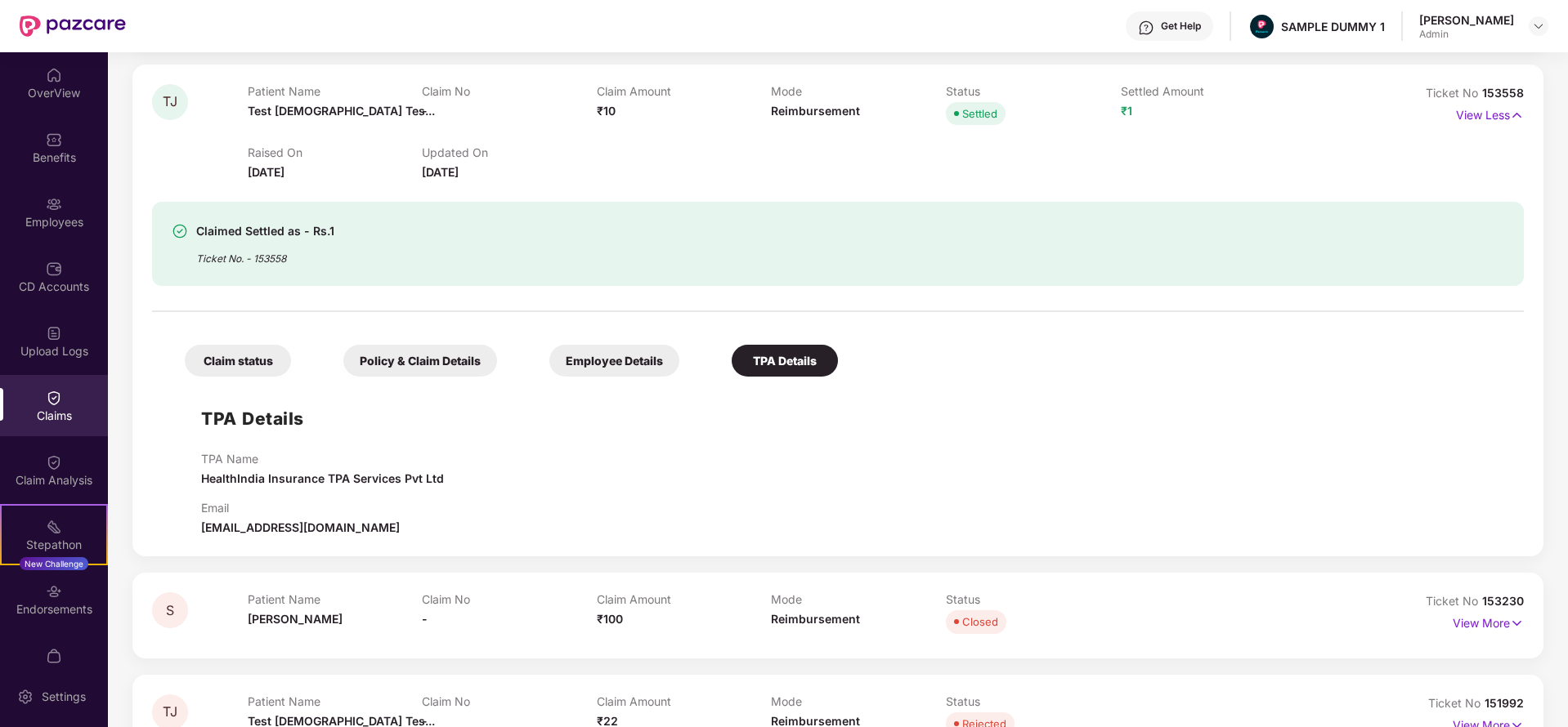
scroll to position [375, 0]
click at [46, 462] on img at bounding box center [54, 462] width 16 height 16
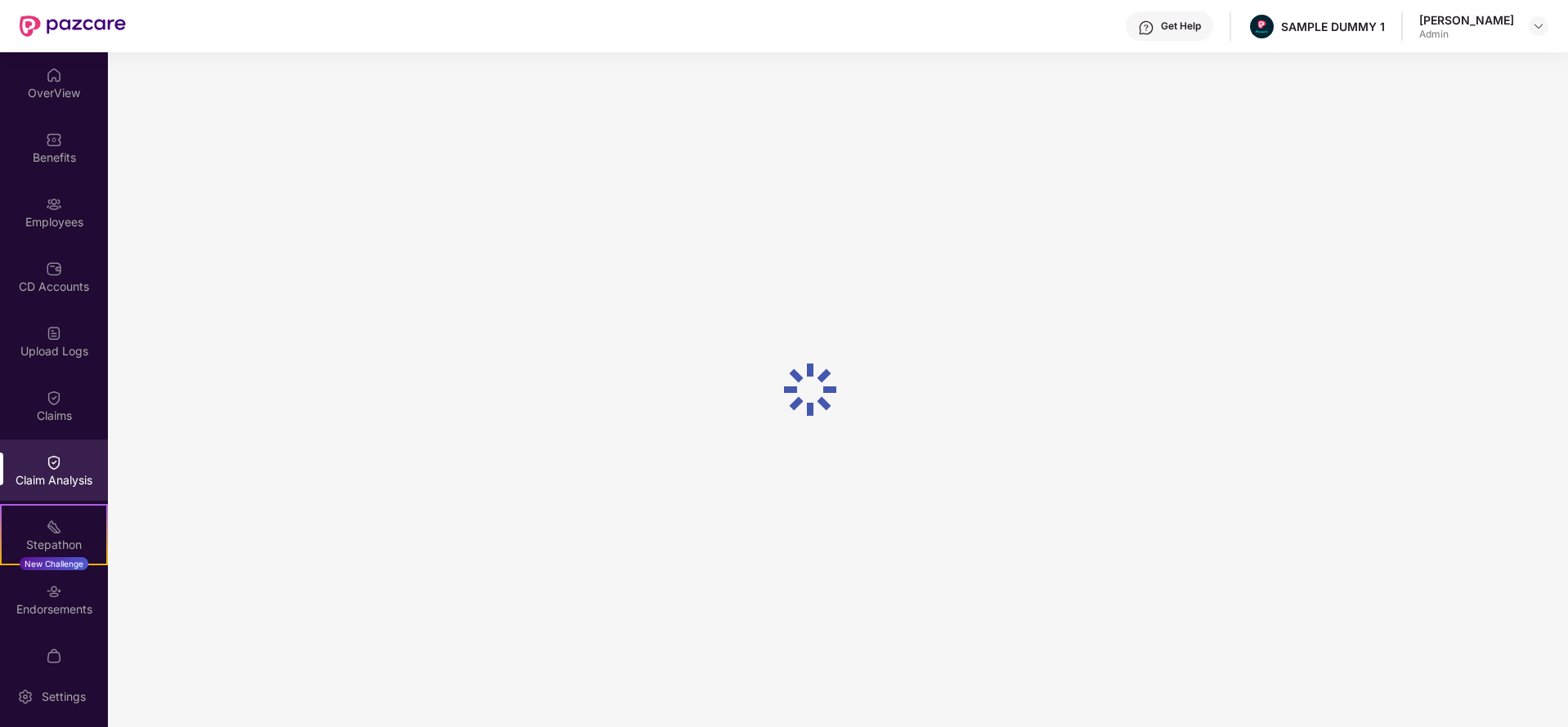
scroll to position [0, 0]
click at [44, 578] on div "Endorsements" at bounding box center [54, 599] width 108 height 62
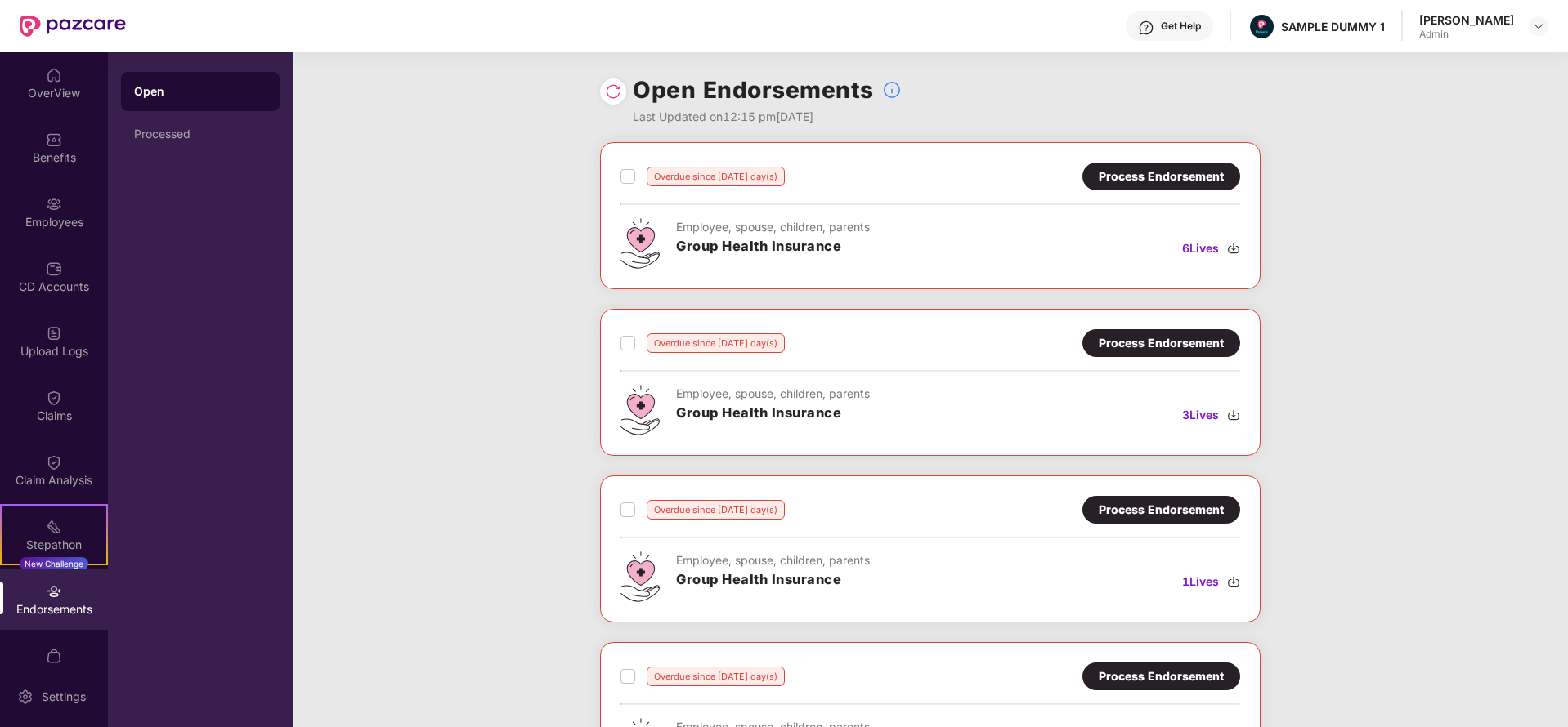
click at [1158, 163] on div "Process Endorsement" at bounding box center [1161, 176] width 158 height 28
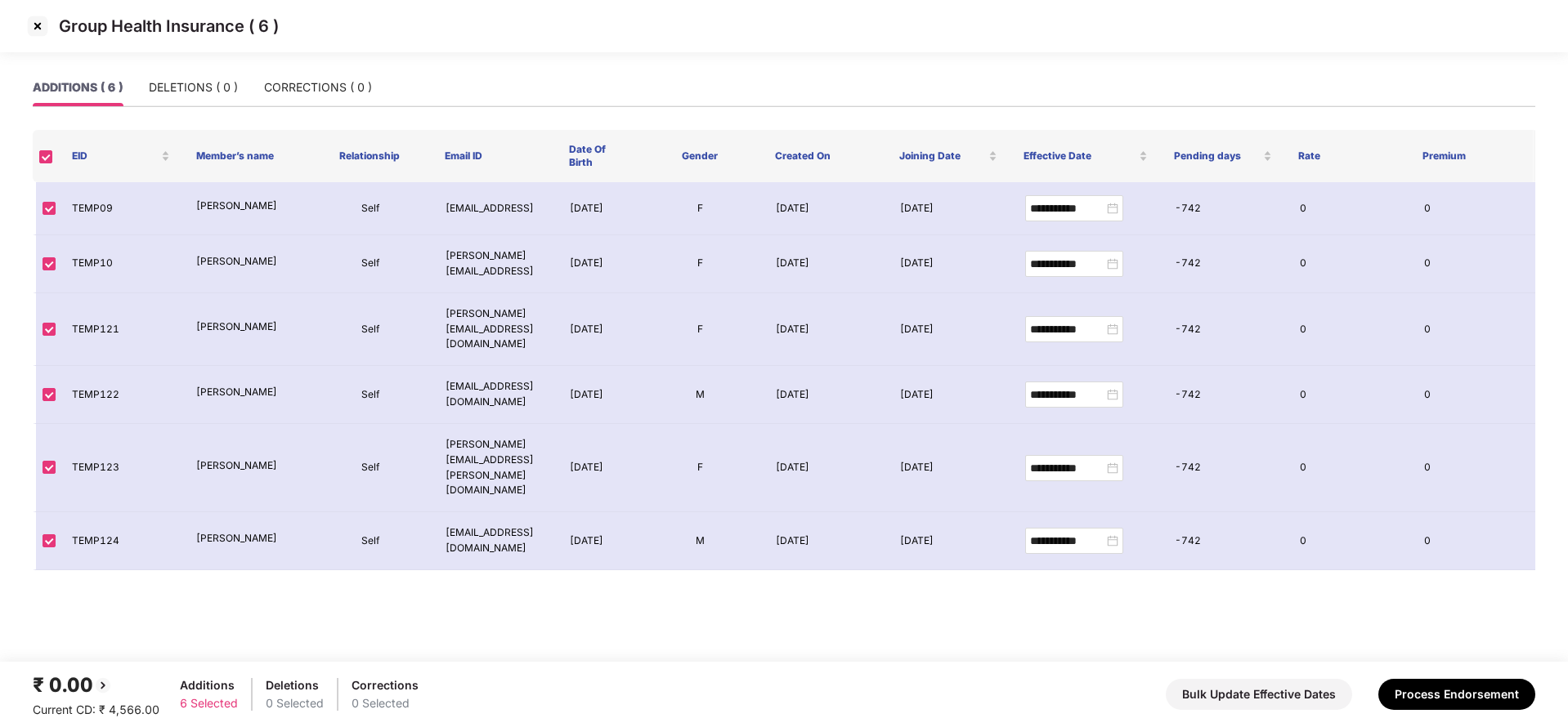
click at [29, 21] on img at bounding box center [37, 26] width 26 height 26
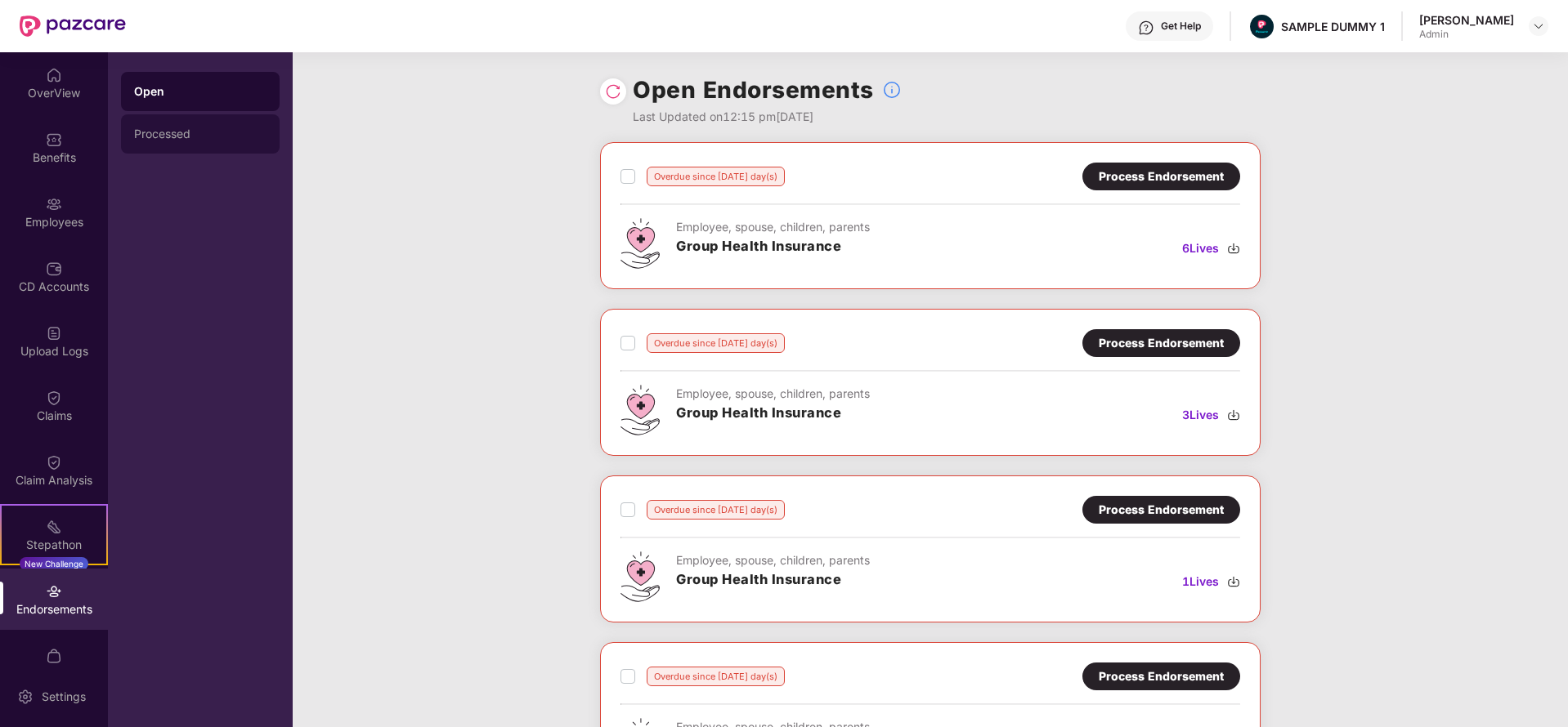
click at [222, 136] on div "Processed" at bounding box center [200, 134] width 132 height 13
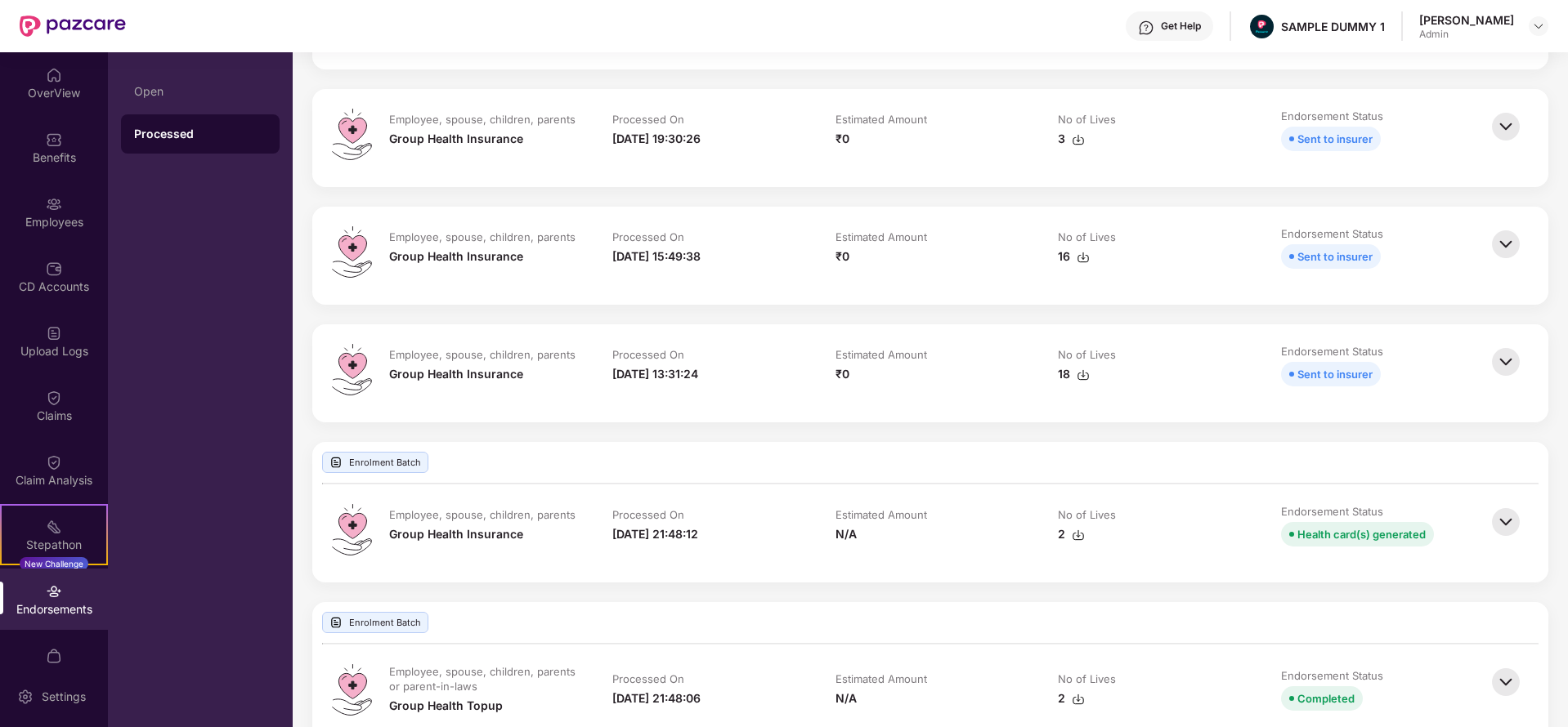
scroll to position [438, 0]
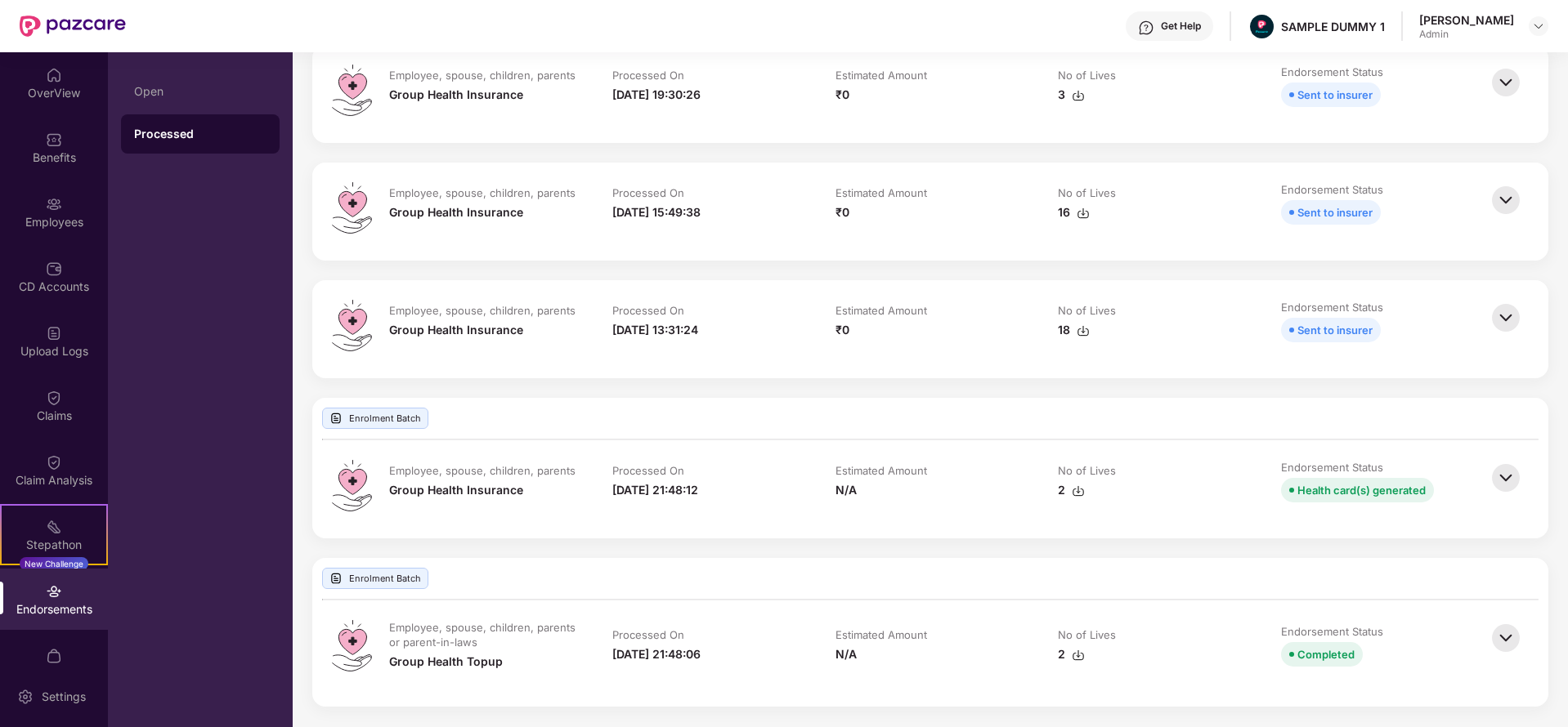
click at [1505, 475] on img at bounding box center [1506, 478] width 36 height 36
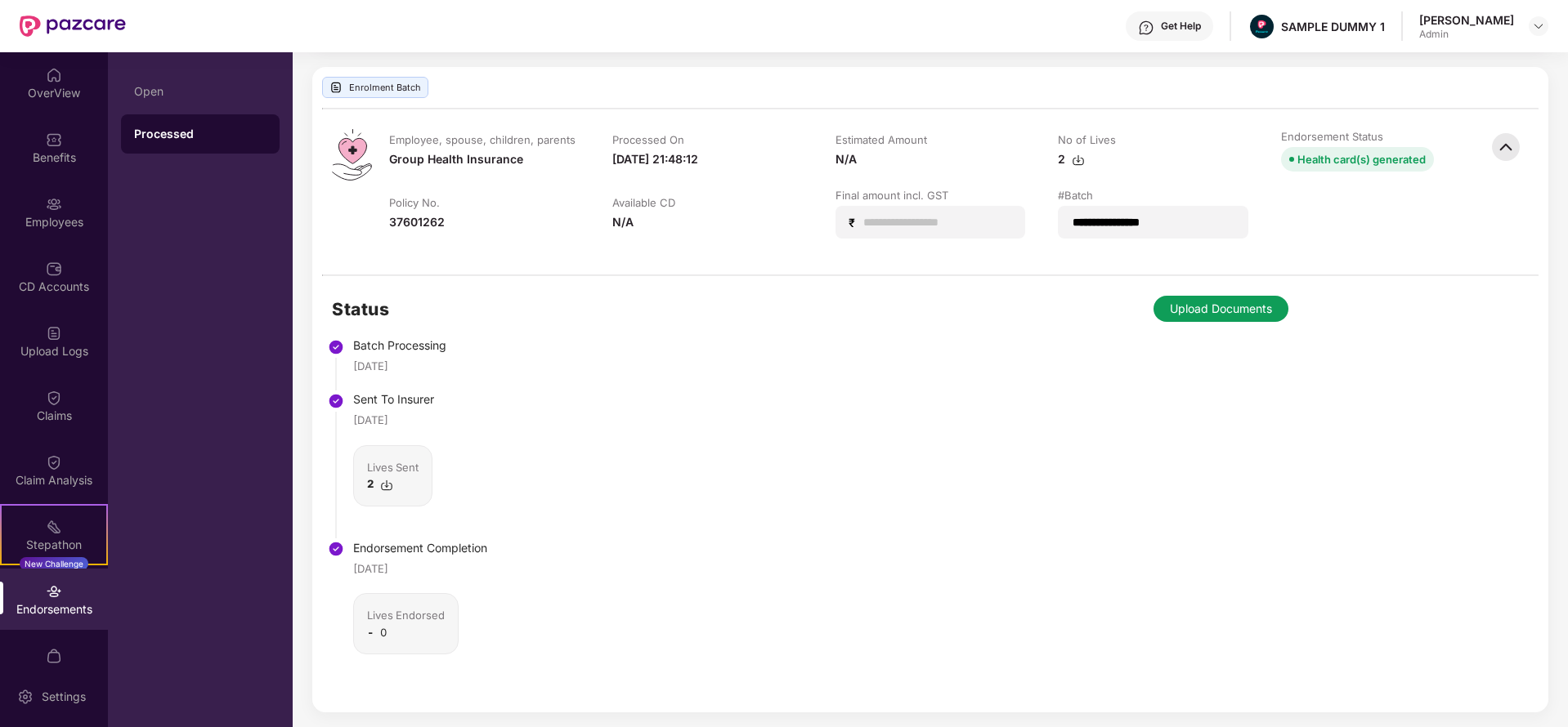
scroll to position [943, 0]
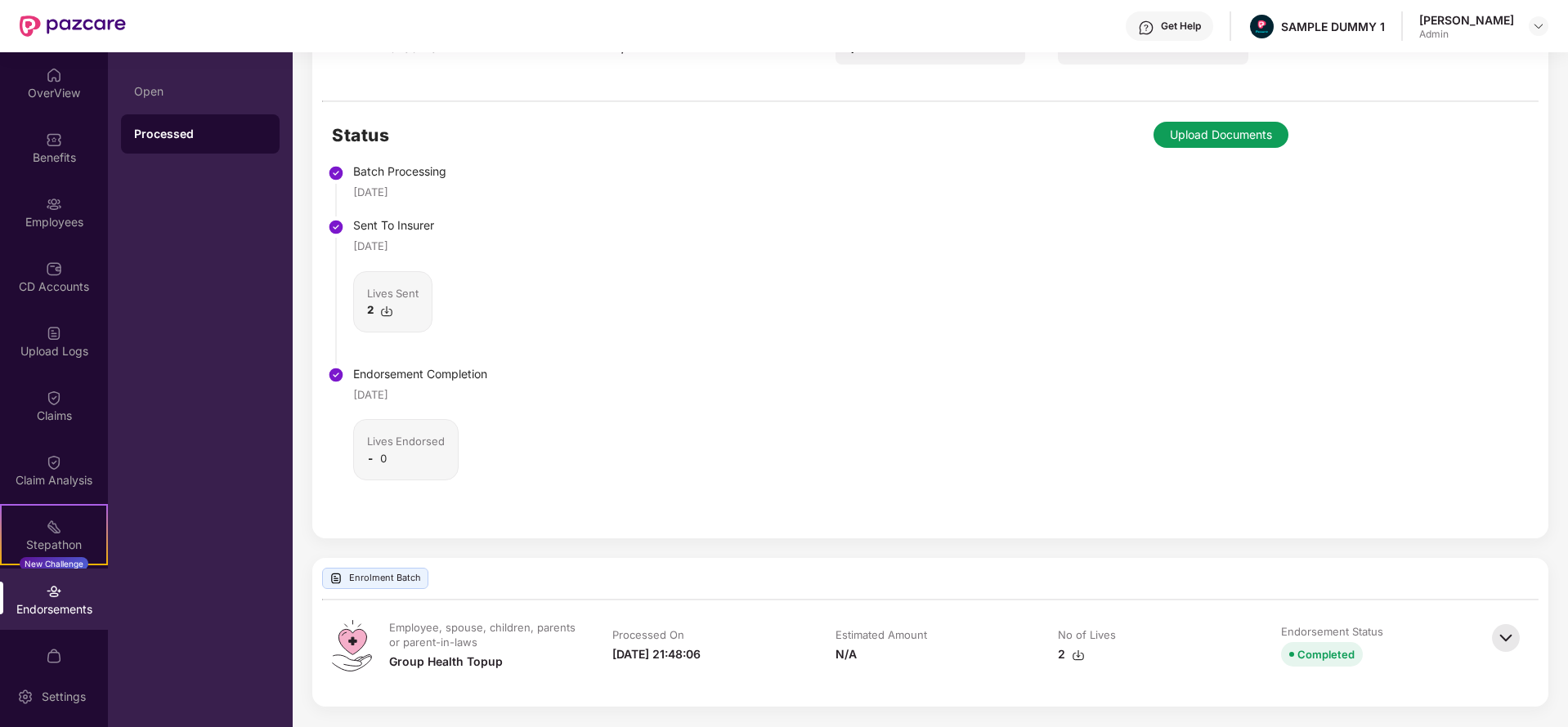
click at [1513, 645] on img at bounding box center [1506, 638] width 36 height 36
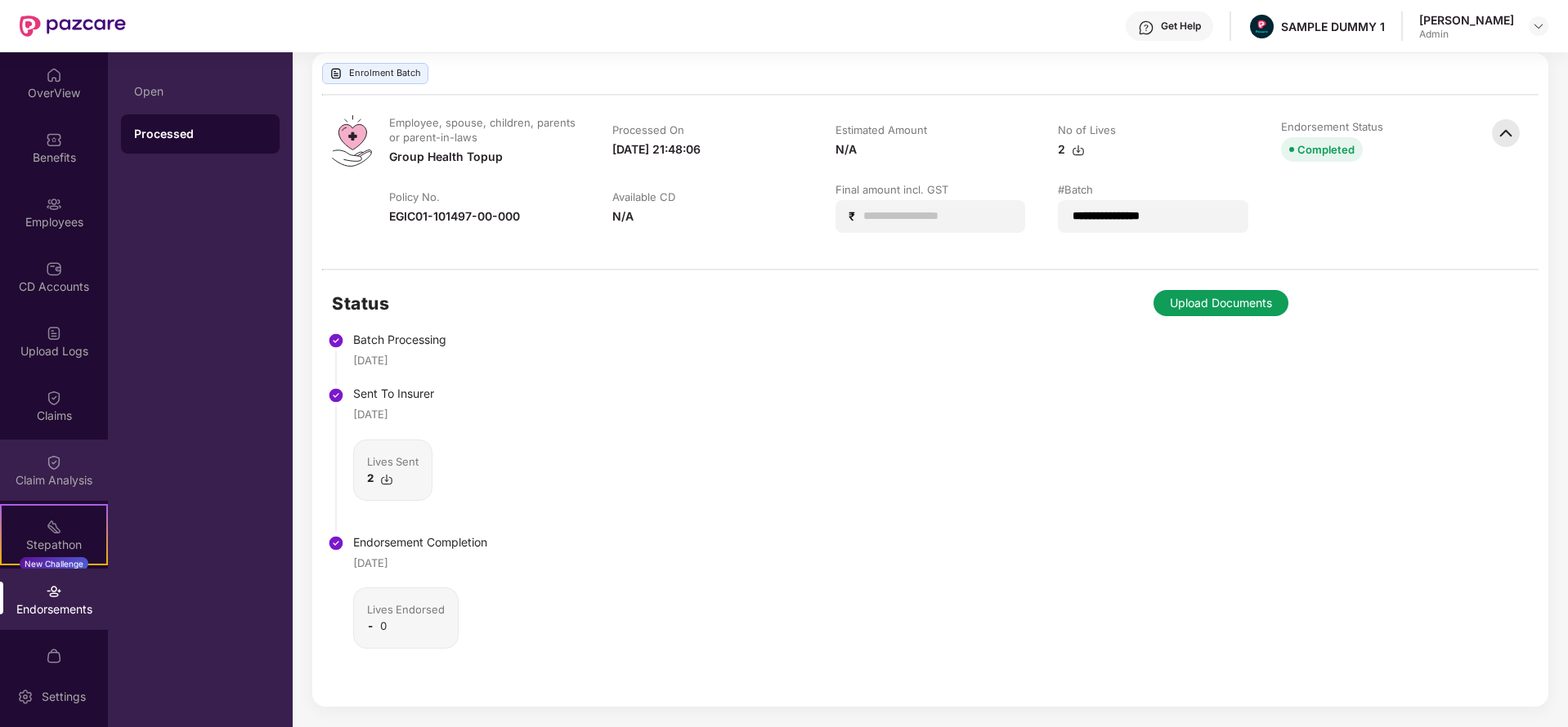
scroll to position [96, 0]
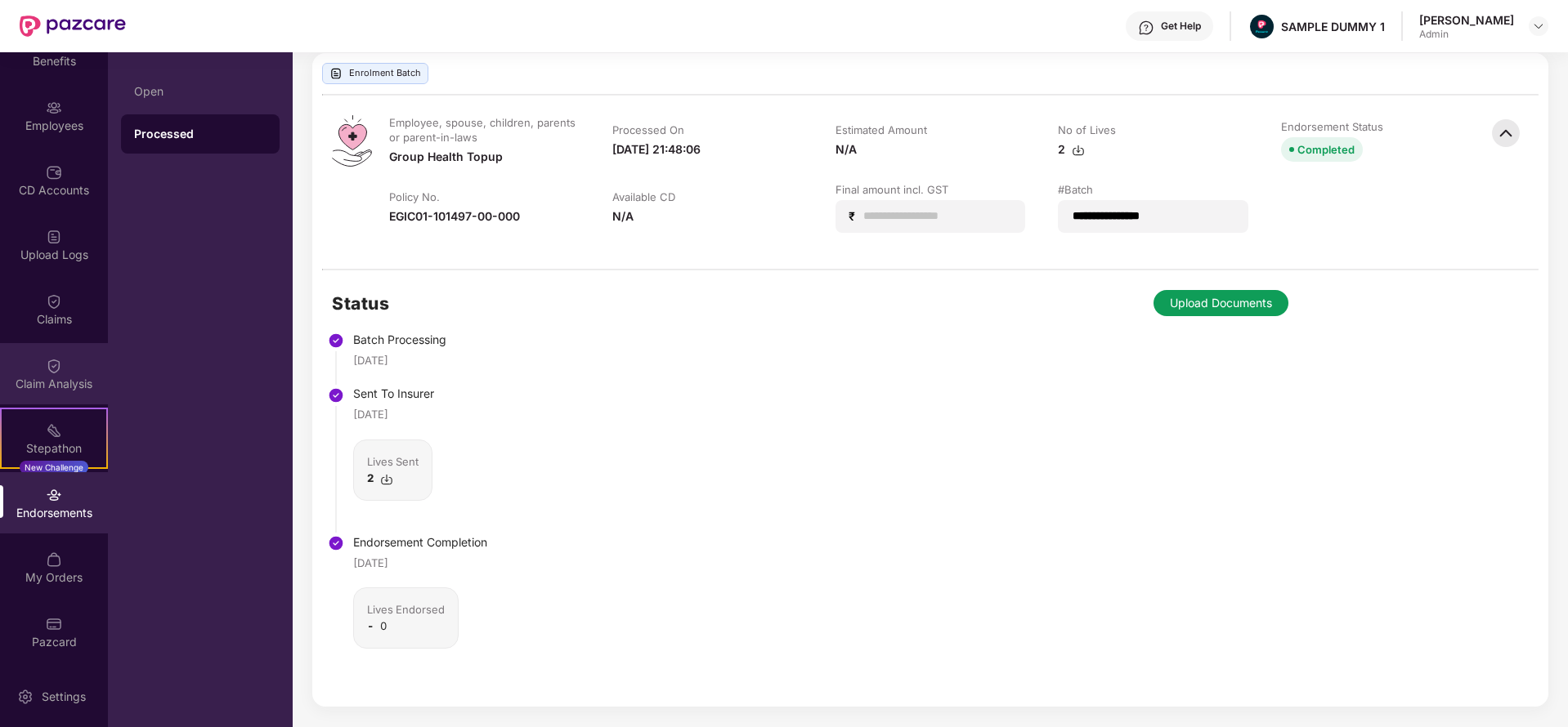
click at [72, 361] on div "Claim Analysis" at bounding box center [54, 374] width 108 height 62
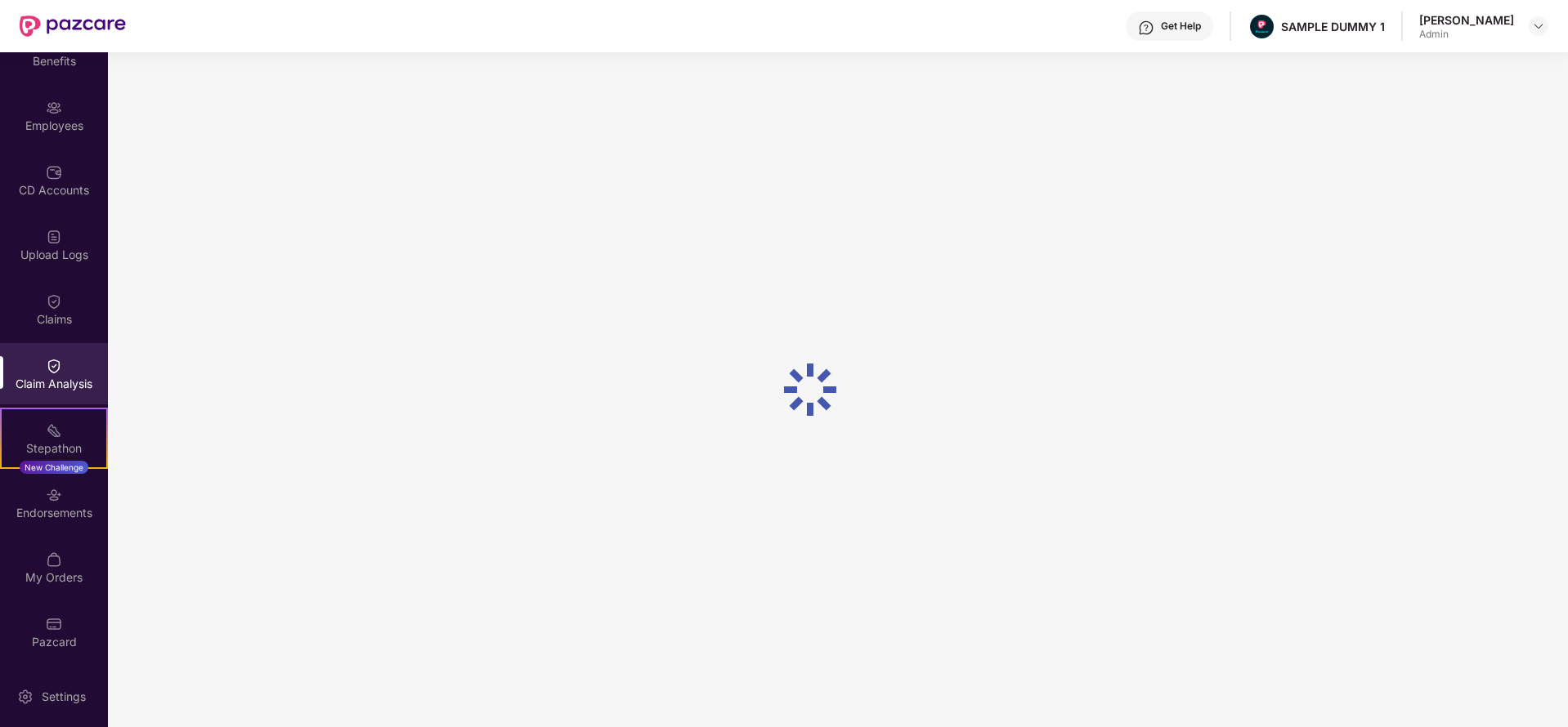
scroll to position [0, 0]
click at [1197, 21] on div "Get Help" at bounding box center [1181, 26] width 40 height 13
